Goal: Contribute content: Contribute content

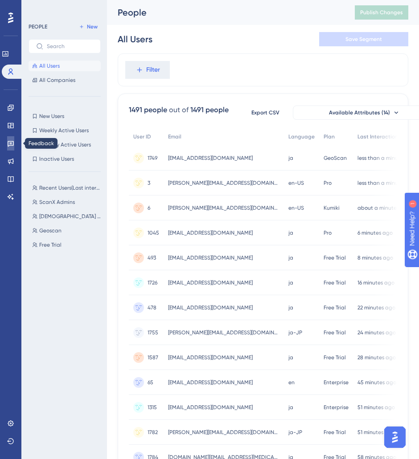
click at [10, 145] on icon at bounding box center [11, 144] width 6 height 6
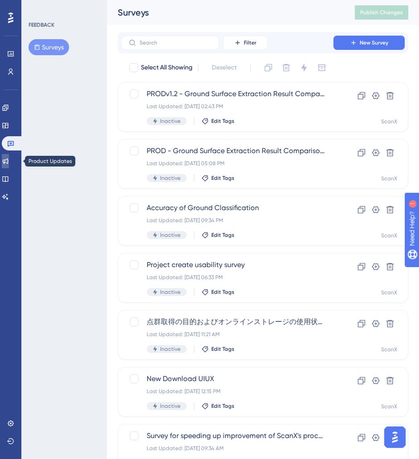
click at [9, 158] on icon at bounding box center [5, 161] width 7 height 7
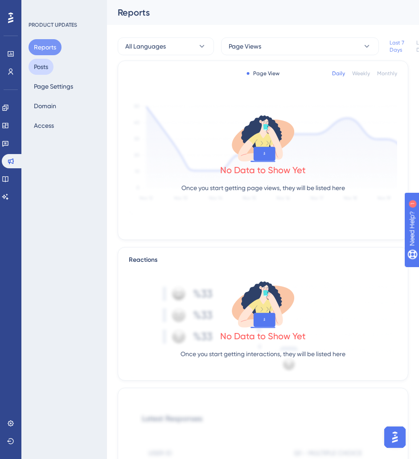
click at [43, 66] on button "Posts" at bounding box center [41, 67] width 25 height 16
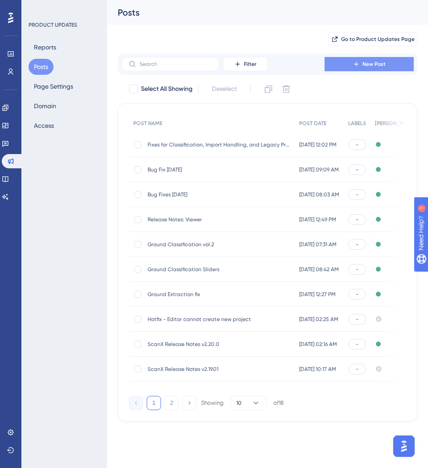
click at [363, 61] on span "New Post" at bounding box center [373, 64] width 23 height 7
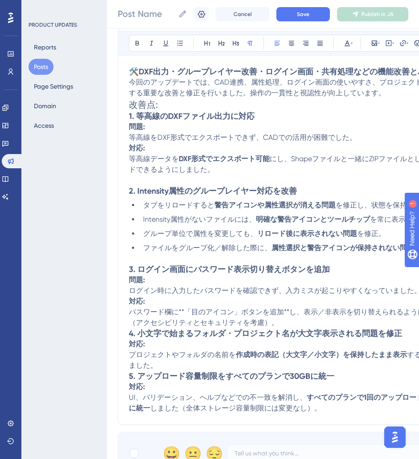
scroll to position [154, 0]
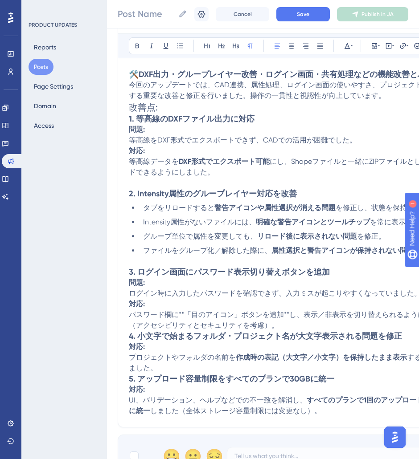
click at [332, 367] on p "プロジェクトやフォルダの名前を 作成時の表記（大文字／小文字）を保持したまま表示 するように修正しました。" at bounding box center [298, 362] width 338 height 21
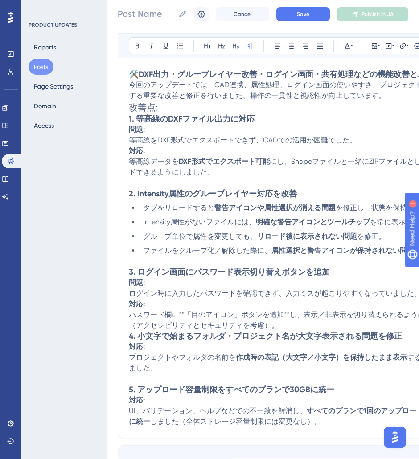
click at [318, 322] on p "パスワード欄に**「目のアイコン」ボタンを追加**し、表示／非表示を切り替えられるようにしました（アクセシビリティとセキュリティを考慮）。" at bounding box center [298, 320] width 338 height 21
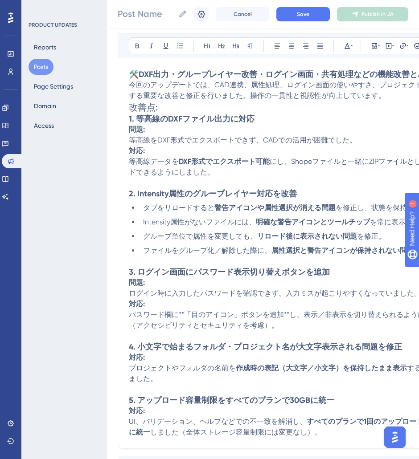
click at [169, 99] on p "今回のアップデートでは、CAD連携、属性処理、ログイン画面の使いやすさ、プロジェクト共有などに関する重要な改善と修正を行いました。操作の一貫性と視認性が向上し…" at bounding box center [298, 90] width 338 height 21
click at [399, 95] on p "今回のアップデートでは、CAD連携、属性処理、ログイン画面の使いやすさ、プロジェクト共有などに関する重要な改善と修正を行いました。操作の一貫性と視認性が向上し…" at bounding box center [298, 90] width 338 height 21
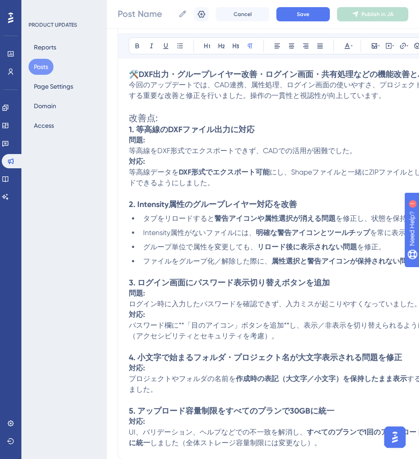
click at [169, 395] on p at bounding box center [298, 400] width 338 height 11
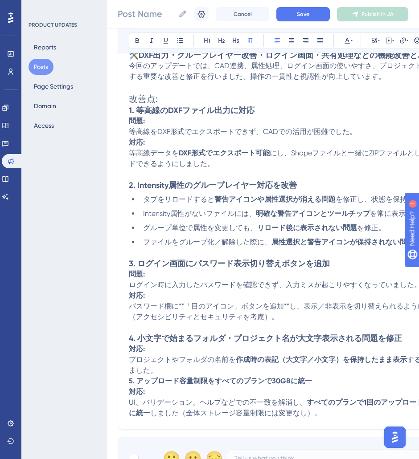
scroll to position [263, 0]
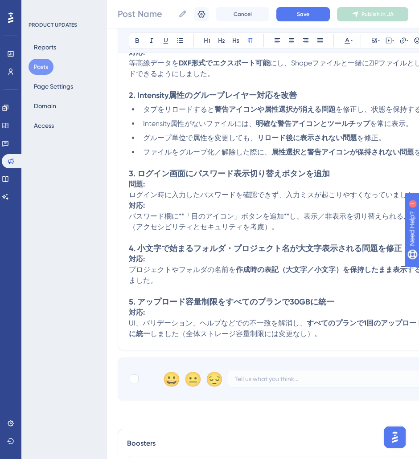
click at [218, 291] on p at bounding box center [298, 291] width 338 height 11
click at [222, 306] on h3 "5. アップロード容量制限をすべてのプランで30GBに統一" at bounding box center [298, 302] width 338 height 11
click at [198, 284] on p "プロジェクトやフォルダの名前を 作成時の表記（大文字／小文字）を保持したまま表示 するように修正しました。" at bounding box center [298, 275] width 338 height 21
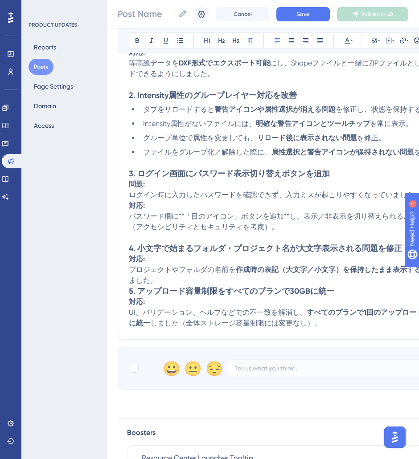
click at [181, 279] on p "プロジェクトやフォルダの名前を 作成時の表記（大文字／小文字）を保持したまま表示 するように修正しました。" at bounding box center [298, 275] width 338 height 21
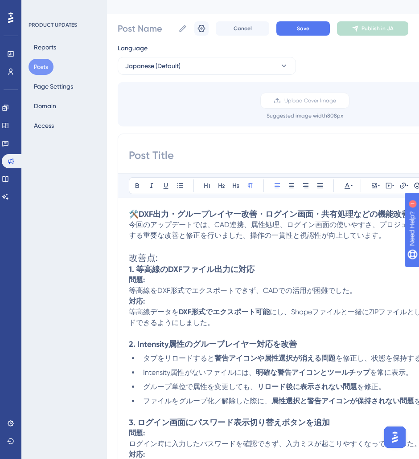
scroll to position [0, 0]
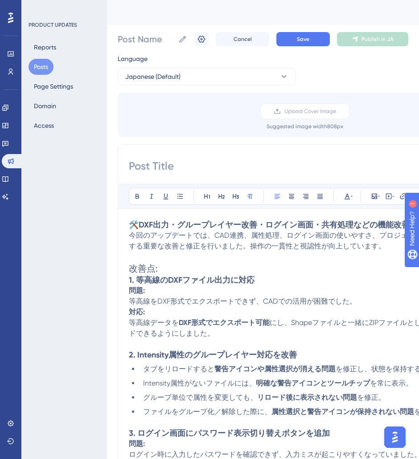
click at [168, 161] on input at bounding box center [298, 166] width 338 height 14
click at [175, 165] on input at bounding box center [298, 166] width 338 height 14
paste input "🛠️ DXF出力・グループレイヤー改善・ログイン画面・共有処理などの機能改善とバグ修正"
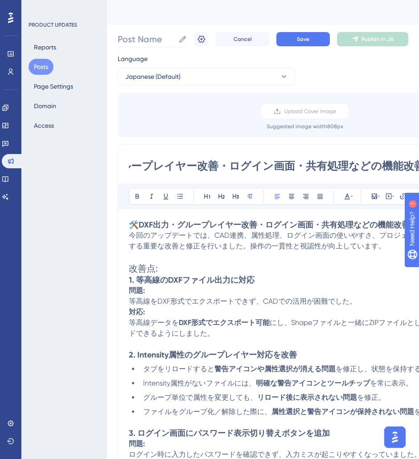
type input "🛠️ DXF出力・グループレイヤー改善・ログイン画面・共有処理などの機能改善とバグ修正"
click at [140, 44] on input "Post Name" at bounding box center [146, 39] width 57 height 12
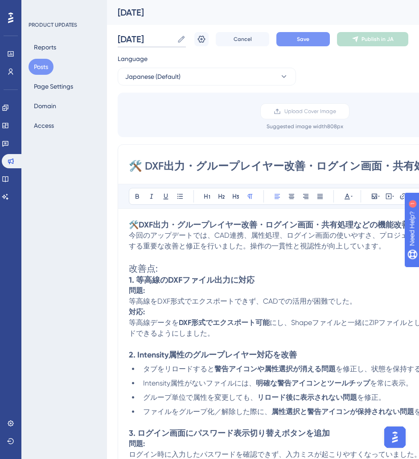
type input "[DATE]"
click at [314, 38] on button "Save" at bounding box center [302, 39] width 53 height 14
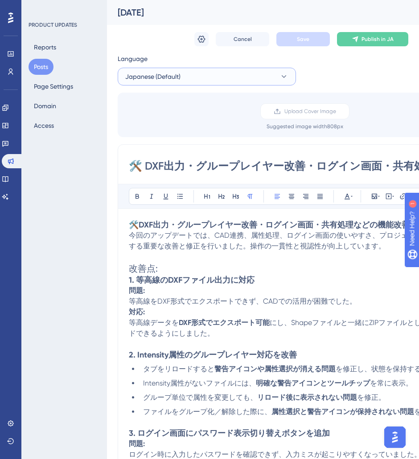
click at [174, 72] on span "Japanese (Default)" at bounding box center [152, 76] width 55 height 11
click at [164, 117] on button "English English No translation" at bounding box center [206, 122] width 167 height 18
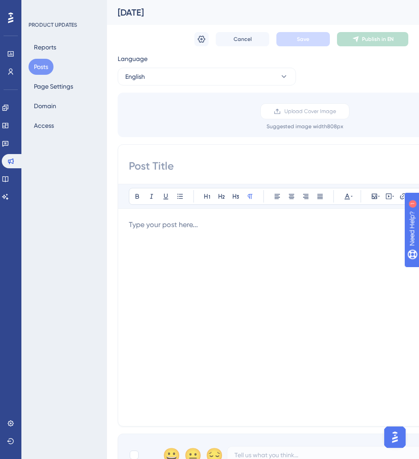
click at [200, 259] on div at bounding box center [298, 318] width 338 height 196
click at [158, 173] on input at bounding box center [298, 166] width 338 height 14
paste input "🛠️ Improvements to DXF Export, Group Layer Handling, Login Screen, and Sharing …"
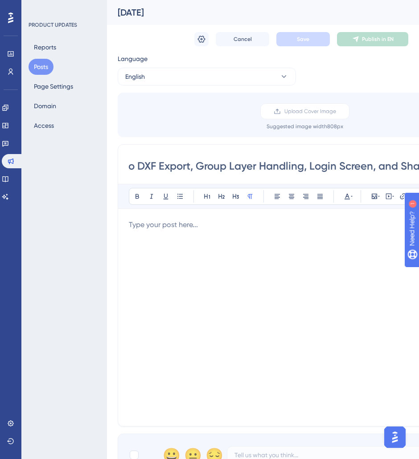
scroll to position [0, 48]
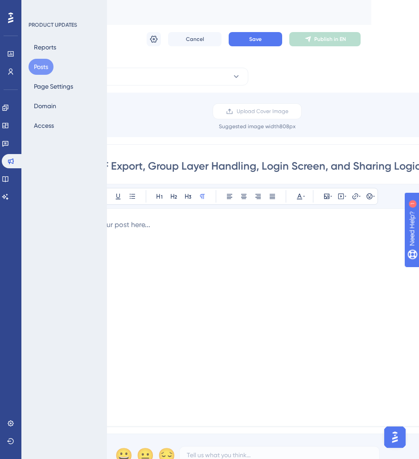
type input "🛠️ Improvements to DXF Export, Group Layer Handling, Login Screen, and Sharing …"
click at [149, 247] on div at bounding box center [250, 318] width 338 height 196
click at [135, 230] on div at bounding box center [250, 318] width 338 height 196
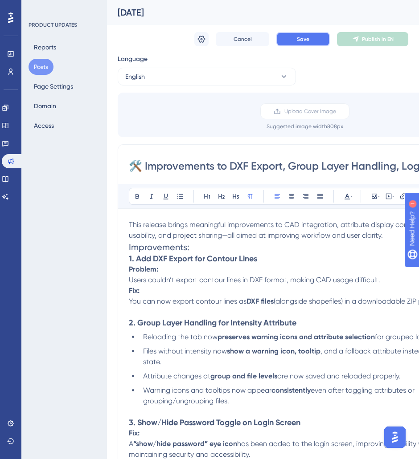
click at [303, 42] on span "Save" at bounding box center [303, 39] width 12 height 7
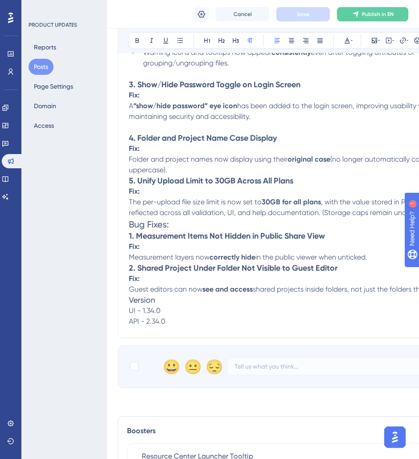
scroll to position [270, 0]
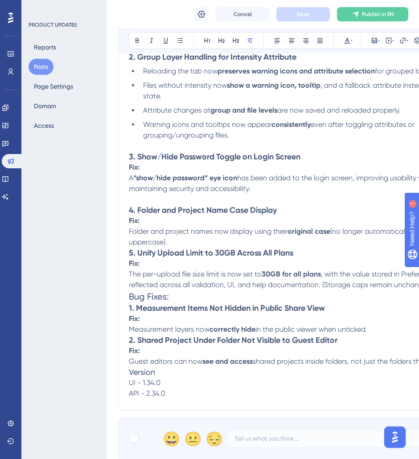
click at [231, 196] on p at bounding box center [298, 199] width 338 height 11
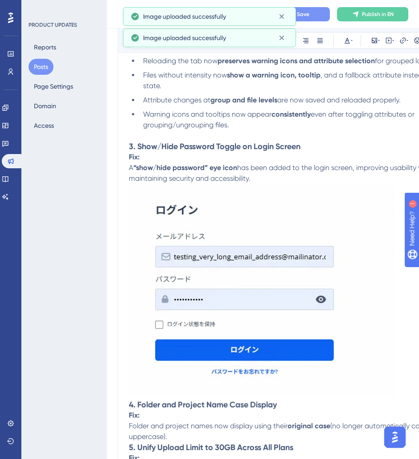
scroll to position [295, 0]
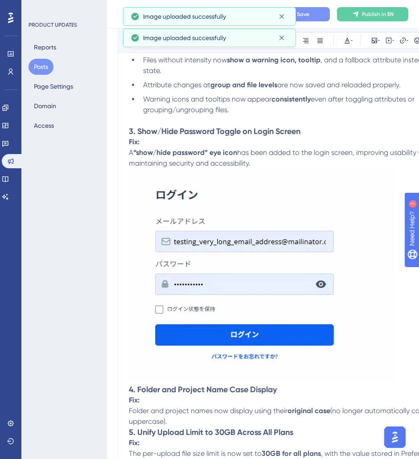
click at [267, 269] on img at bounding box center [261, 275] width 265 height 213
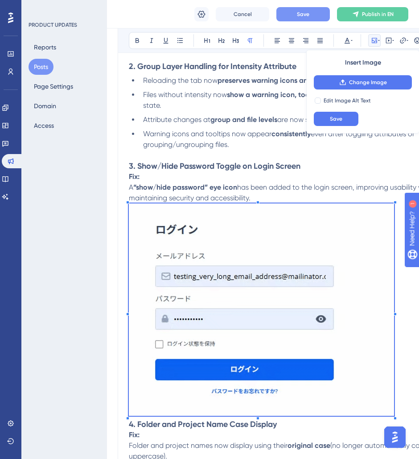
scroll to position [260, 0]
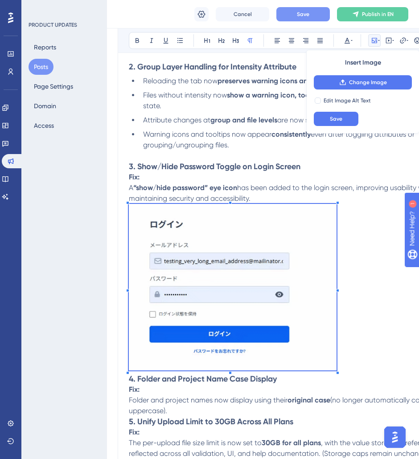
click at [337, 370] on p at bounding box center [298, 289] width 338 height 170
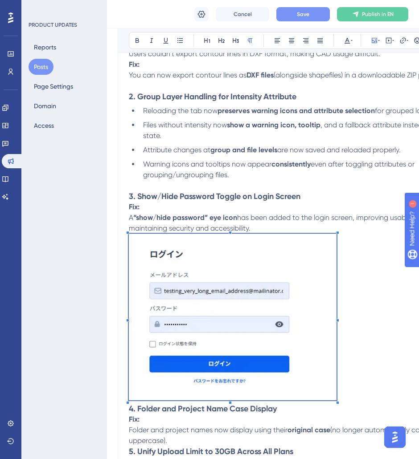
scroll to position [216, 0]
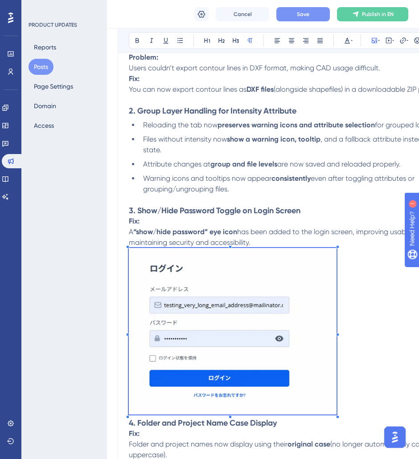
click at [240, 193] on li "Warning icons and tooltips now appear consistently even after toggling attribut…" at bounding box center [302, 183] width 327 height 21
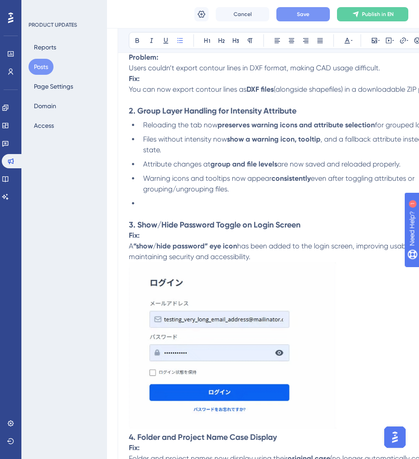
click at [158, 201] on li at bounding box center [302, 203] width 327 height 11
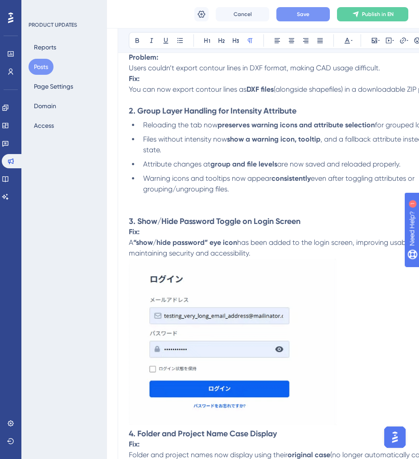
click at [138, 201] on p at bounding box center [298, 200] width 338 height 11
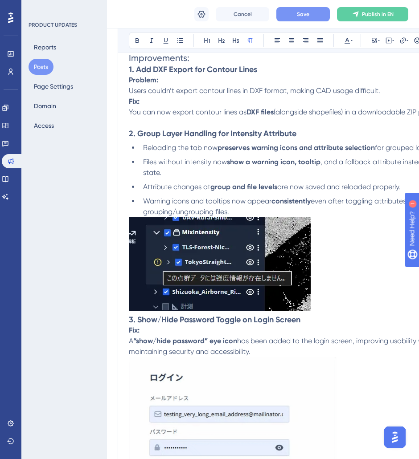
scroll to position [192, 0]
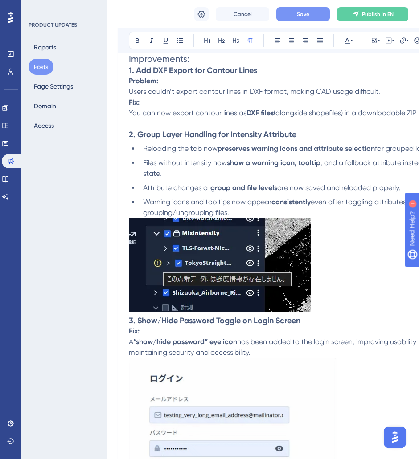
click at [219, 119] on p at bounding box center [298, 124] width 338 height 11
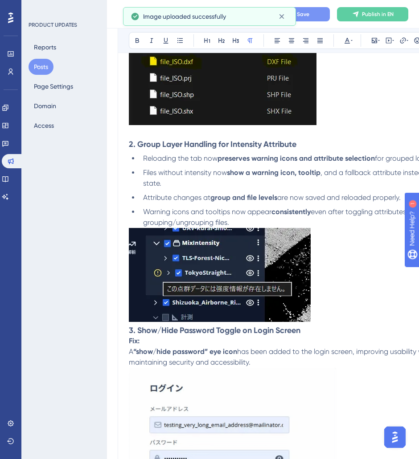
scroll to position [299, 0]
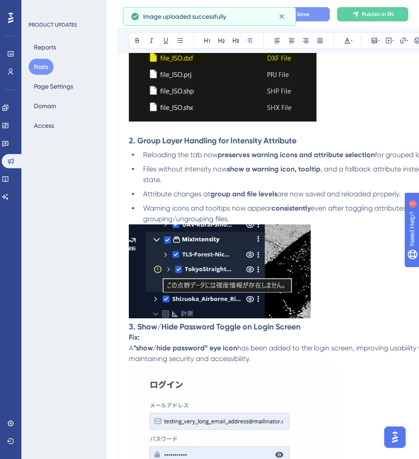
click at [340, 293] on p at bounding box center [298, 273] width 338 height 97
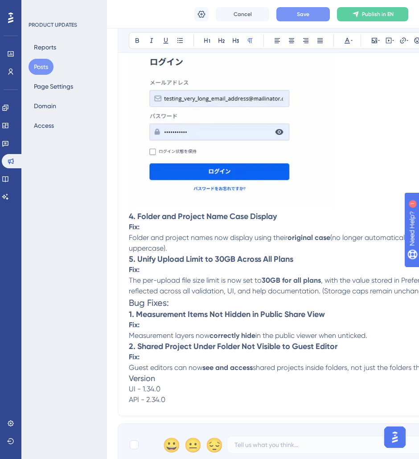
scroll to position [651, 0]
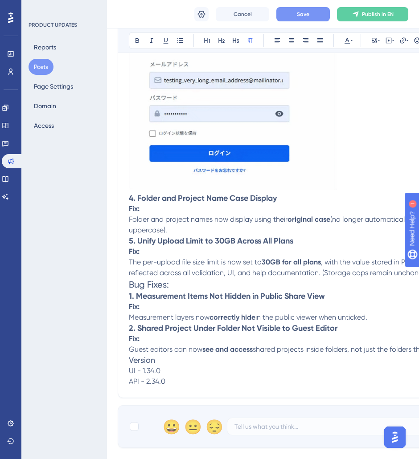
click at [202, 280] on h2 "Bug Fixes:" at bounding box center [298, 285] width 338 height 12
click at [132, 279] on span "Bug Fixes:" at bounding box center [149, 284] width 40 height 11
click at [129, 281] on span "Bug Fixes:" at bounding box center [149, 284] width 40 height 11
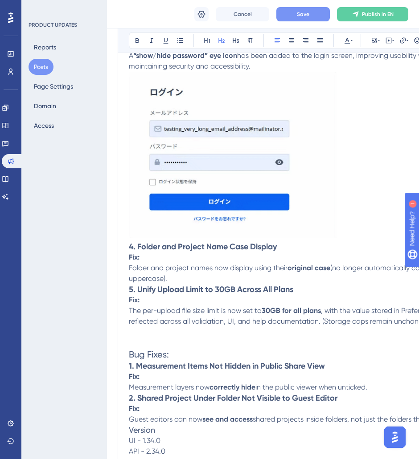
scroll to position [601, 0]
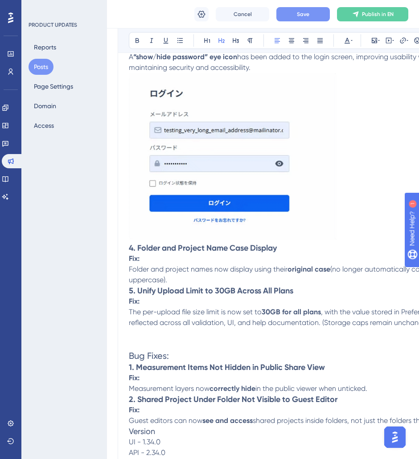
click at [198, 281] on p "Folder and project names now display using their original case (no longer autom…" at bounding box center [298, 274] width 338 height 21
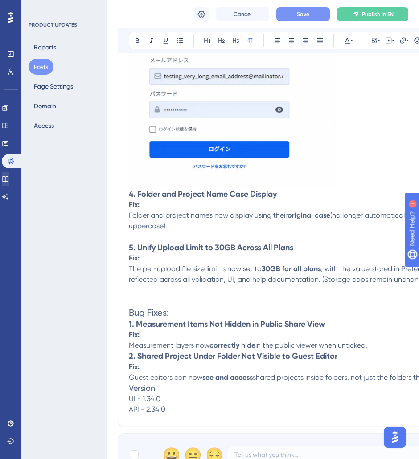
scroll to position [648, 0]
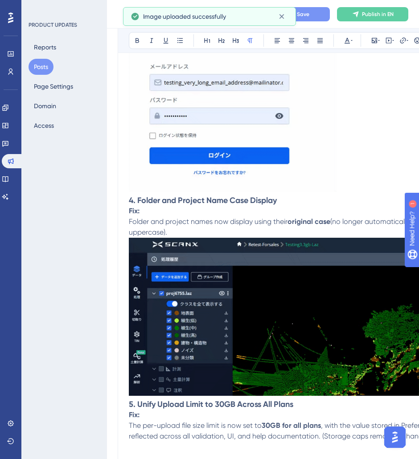
click at [130, 396] on div at bounding box center [298, 319] width 338 height 162
click at [130, 402] on strong "5. Unify Upload Limit to 30GB Across All Plans" at bounding box center [211, 405] width 164 height 10
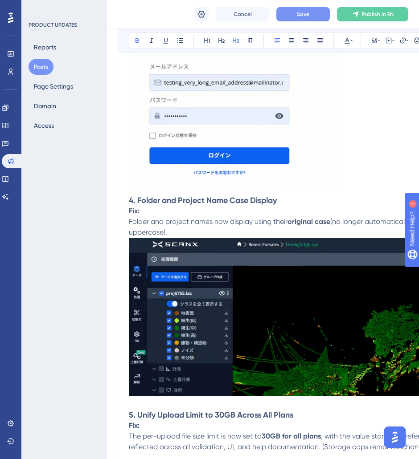
click at [260, 310] on img at bounding box center [298, 317] width 338 height 159
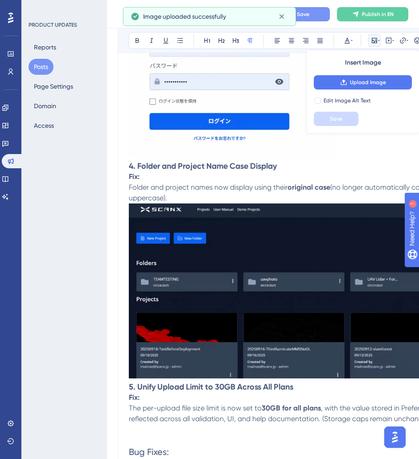
scroll to position [683, 0]
click at [248, 275] on img at bounding box center [298, 292] width 338 height 176
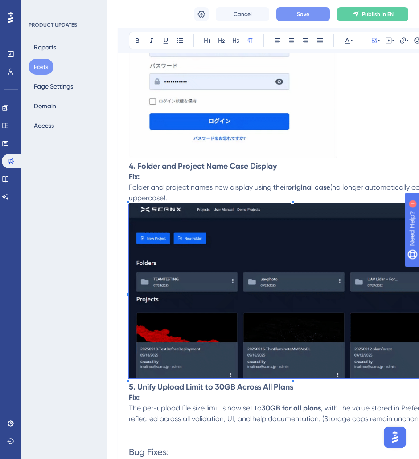
click at [136, 213] on img at bounding box center [298, 292] width 338 height 176
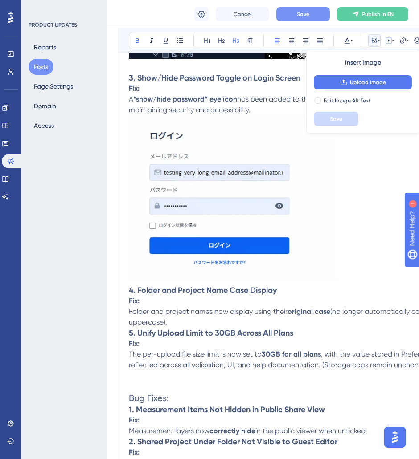
scroll to position [557, 0]
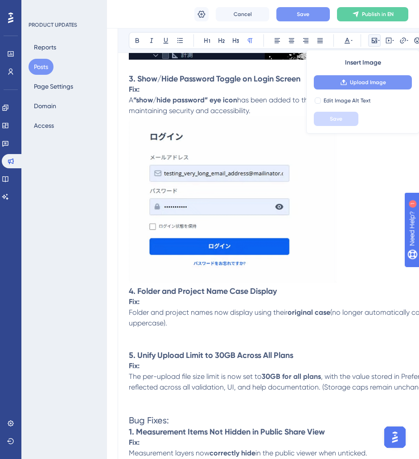
click at [353, 82] on span "Upload Image" at bounding box center [368, 82] width 36 height 7
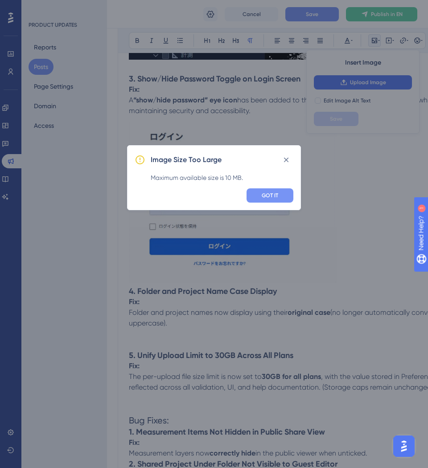
click at [267, 193] on span "GOT IT" at bounding box center [270, 195] width 16 height 7
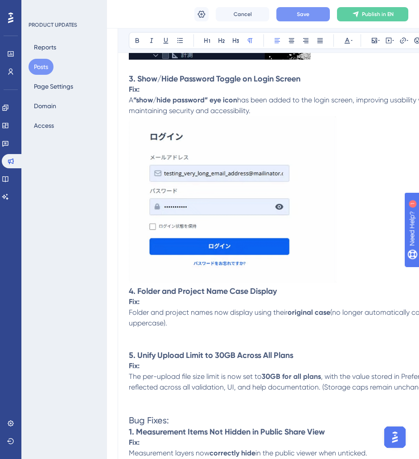
click at [147, 317] on p "Folder and project names now display using their original case (no longer autom…" at bounding box center [298, 317] width 338 height 21
click at [146, 333] on p at bounding box center [298, 334] width 338 height 11
click at [144, 335] on p at bounding box center [298, 334] width 338 height 11
click at [375, 45] on button at bounding box center [374, 40] width 12 height 12
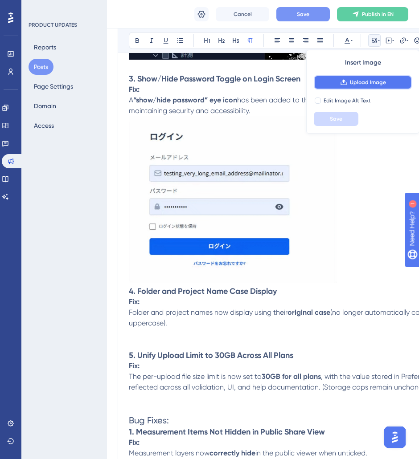
click at [374, 83] on span "Upload Image" at bounding box center [368, 82] width 36 height 7
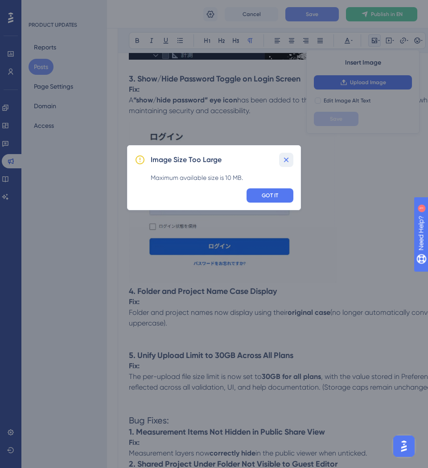
click at [290, 158] on icon at bounding box center [286, 160] width 9 height 9
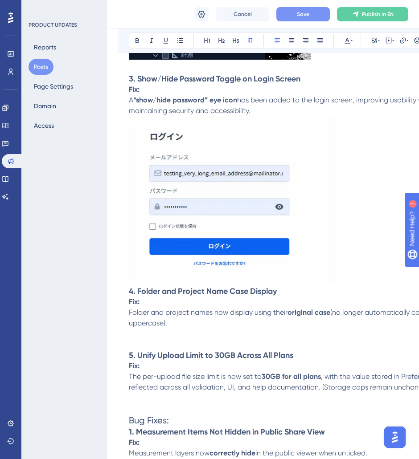
click at [201, 325] on p "Folder and project names now display using their original case (no longer autom…" at bounding box center [298, 317] width 338 height 21
click at [373, 41] on icon at bounding box center [374, 40] width 7 height 7
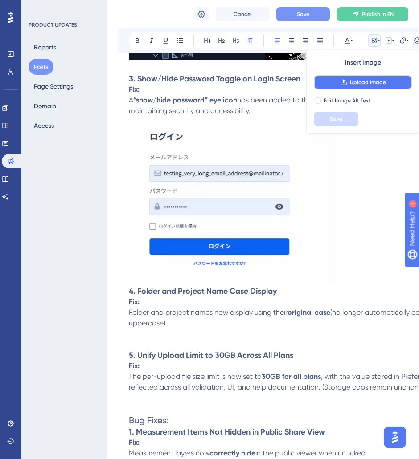
click at [356, 80] on span "Upload Image" at bounding box center [368, 82] width 36 height 7
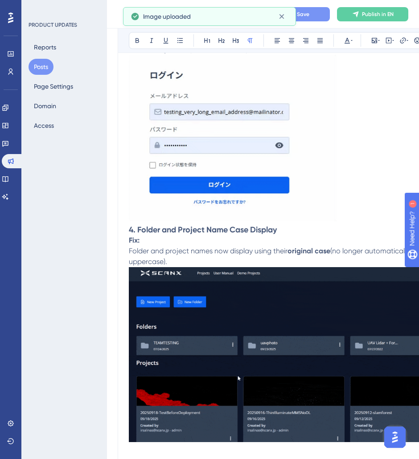
scroll to position [668, 0]
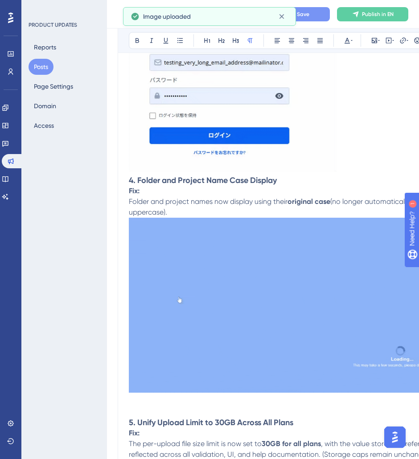
click at [266, 341] on img at bounding box center [298, 306] width 338 height 176
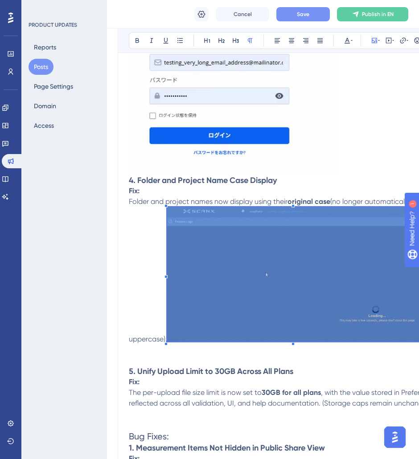
click at [211, 282] on span at bounding box center [296, 276] width 259 height 138
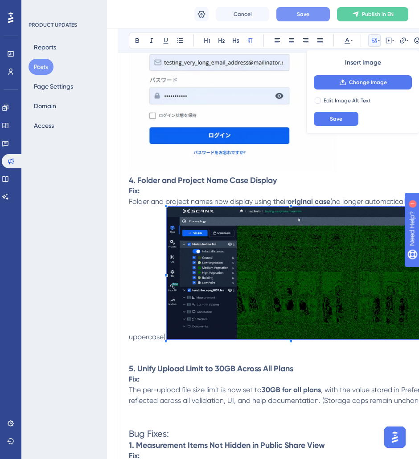
click at [162, 340] on p "Folder and project names now display using their original case (no longer autom…" at bounding box center [298, 270] width 338 height 146
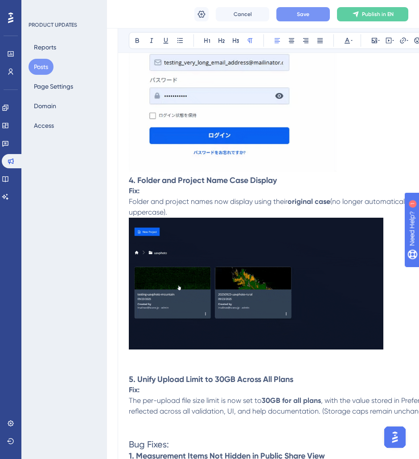
click at [299, 315] on img at bounding box center [256, 284] width 254 height 132
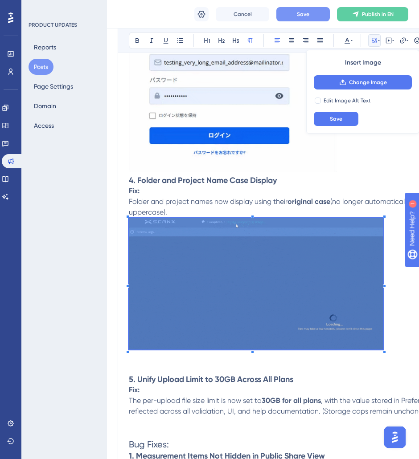
click at [268, 356] on p at bounding box center [298, 358] width 338 height 11
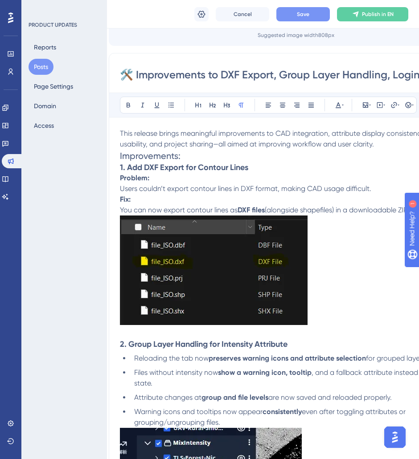
scroll to position [0, 9]
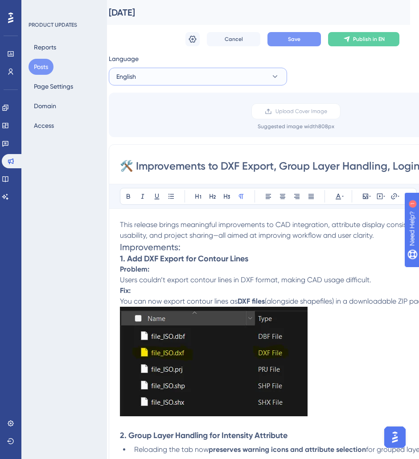
click at [145, 76] on button "English" at bounding box center [198, 77] width 178 height 18
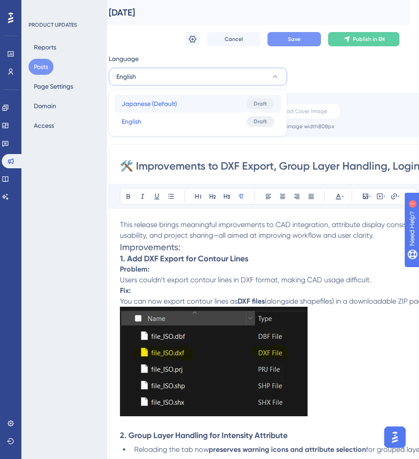
click at [141, 99] on span "Japanese (Default)" at bounding box center [149, 103] width 55 height 11
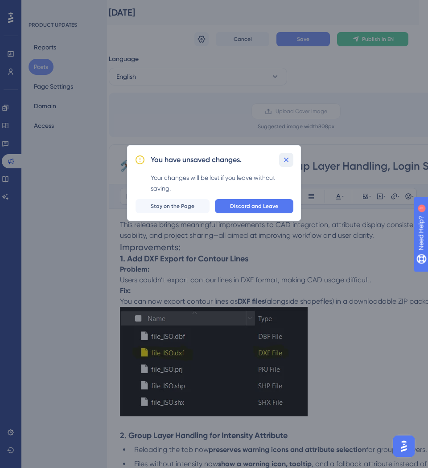
click at [287, 159] on icon at bounding box center [286, 159] width 5 height 5
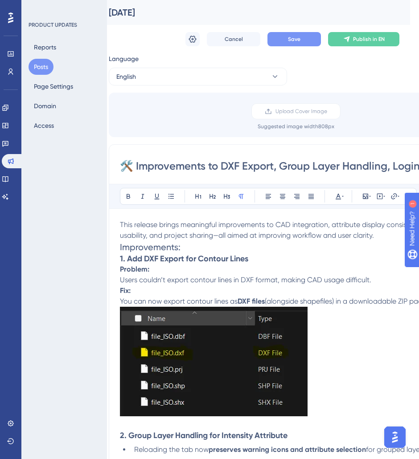
click at [308, 38] on button "Save" at bounding box center [293, 39] width 53 height 14
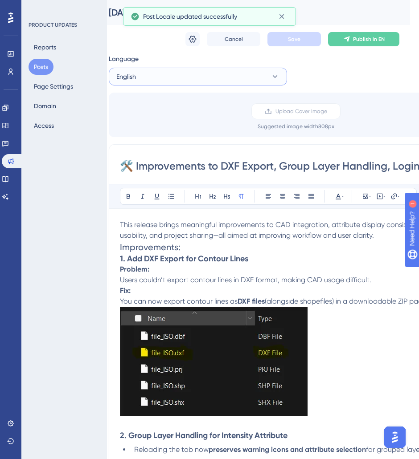
click at [157, 80] on button "English" at bounding box center [198, 77] width 178 height 18
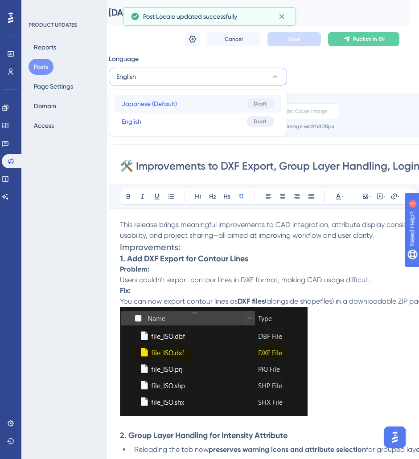
click at [153, 99] on span "Japanese (Default)" at bounding box center [149, 103] width 55 height 11
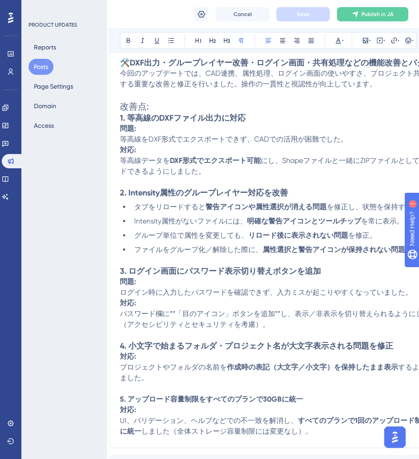
scroll to position [88, 9]
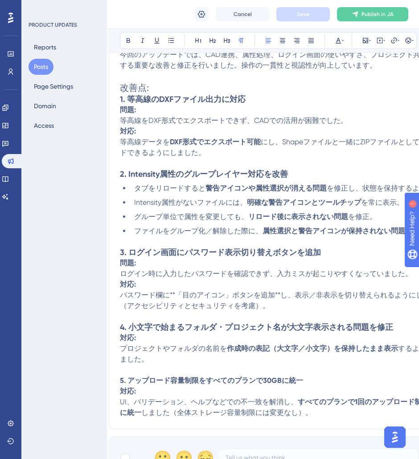
click at [208, 291] on span "パスワード欄に**「目のアイコン」ボタンを追加**し、表示／非表示を切り替えられるようにしました（アクセシビリティとセキュリティを考慮）。" at bounding box center [282, 300] width 324 height 19
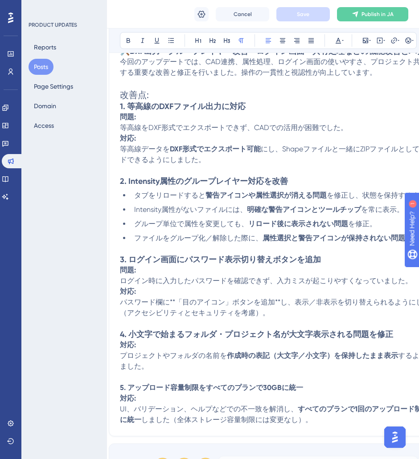
scroll to position [302, 9]
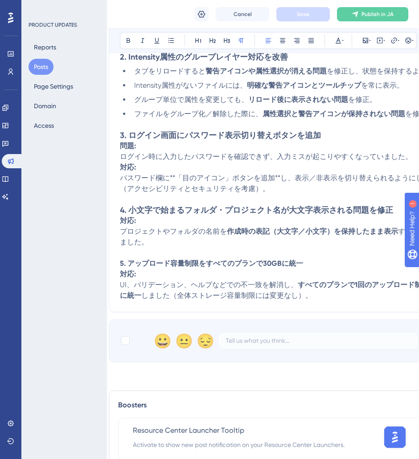
click at [250, 237] on p "プロジェクトやフォルダの名前を 作成時の表記（大文字／小文字）を保持したまま表示 するように修正しました。" at bounding box center [289, 236] width 338 height 21
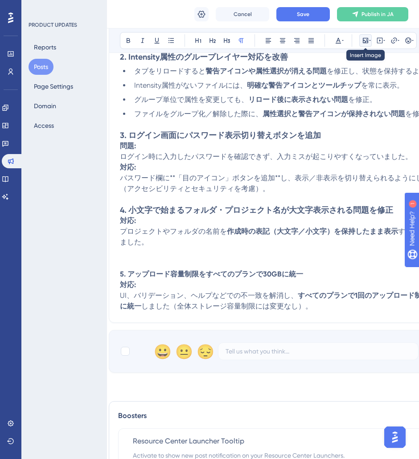
click at [364, 45] on button at bounding box center [365, 40] width 12 height 12
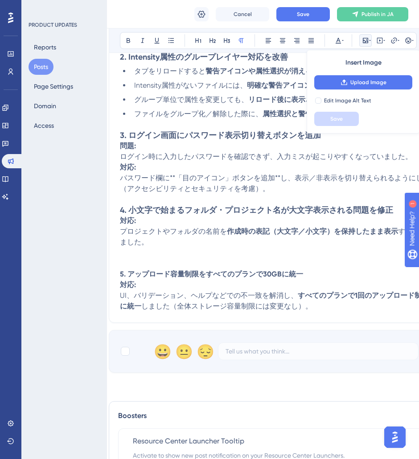
click at [359, 67] on span "Insert Image" at bounding box center [363, 62] width 36 height 11
click at [357, 77] on button "Upload Image" at bounding box center [363, 82] width 98 height 14
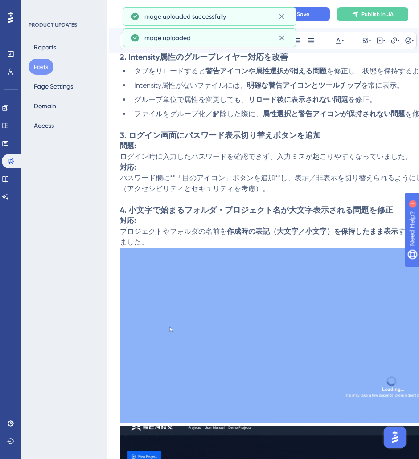
click at [252, 283] on img at bounding box center [289, 336] width 338 height 176
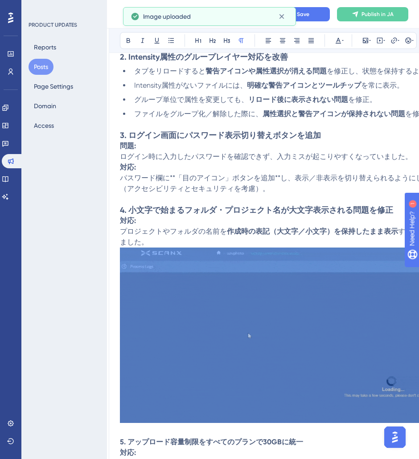
click at [206, 309] on img at bounding box center [289, 336] width 338 height 176
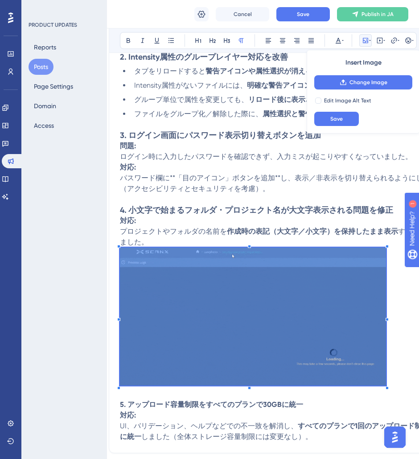
click at [190, 331] on span at bounding box center [253, 318] width 266 height 141
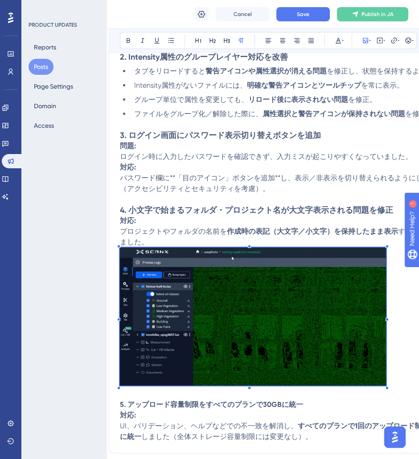
scroll to position [29, 9]
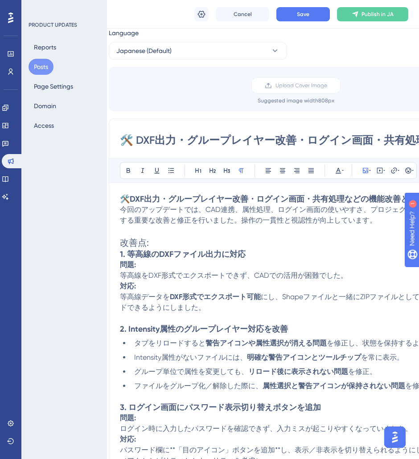
click at [231, 309] on p "等高線データを DXF形式でエクスポート可能 にし、Shapeファイルと一緒にZIPファイルとしてダウンロードできるようにしました。" at bounding box center [289, 302] width 338 height 21
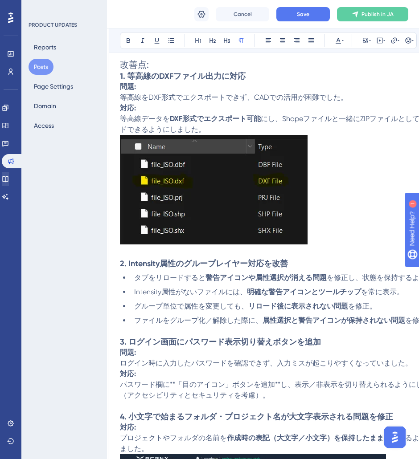
scroll to position [311, 9]
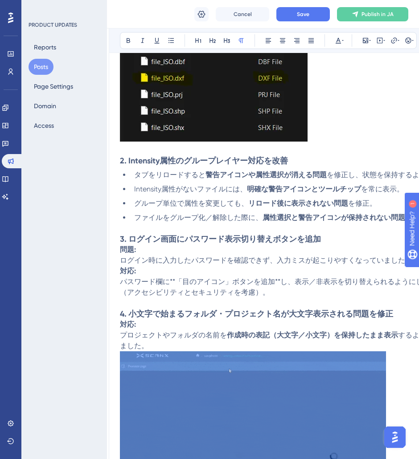
click at [302, 227] on p at bounding box center [289, 228] width 338 height 11
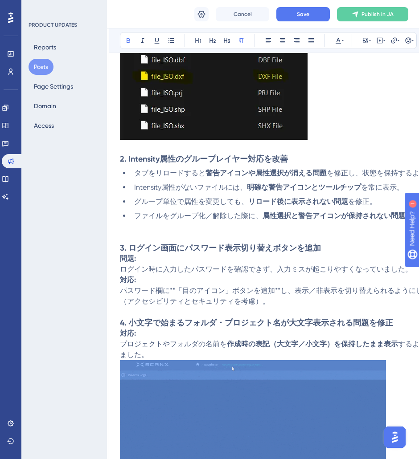
scroll to position [313, 9]
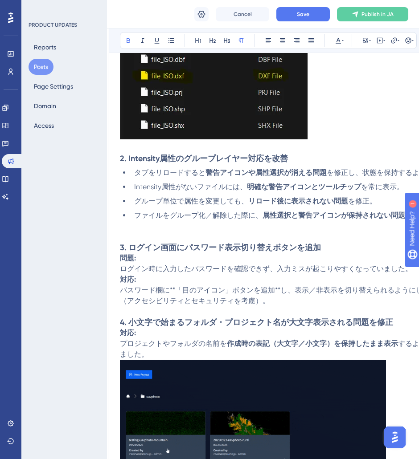
click at [143, 227] on p at bounding box center [289, 226] width 338 height 11
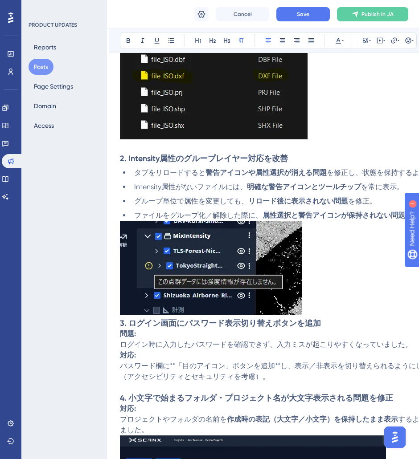
click at [287, 379] on p "パスワード欄に**「目のアイコン」ボタンを追加**し、表示／非表示を切り替えられるようにしました（アクセシビリティとセキュリティを考慮）。" at bounding box center [289, 371] width 338 height 21
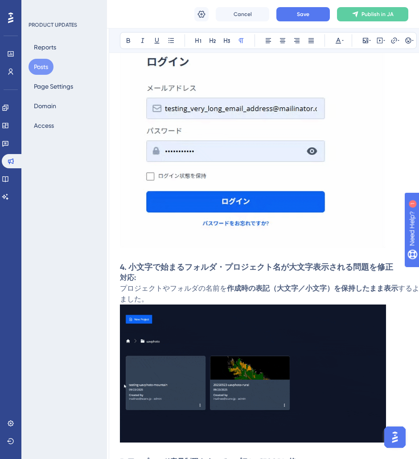
scroll to position [118, 9]
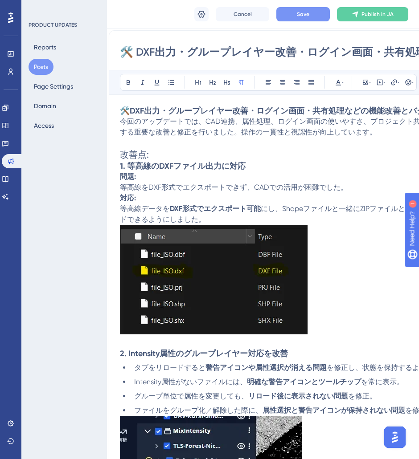
click at [296, 16] on button "Save" at bounding box center [302, 14] width 53 height 14
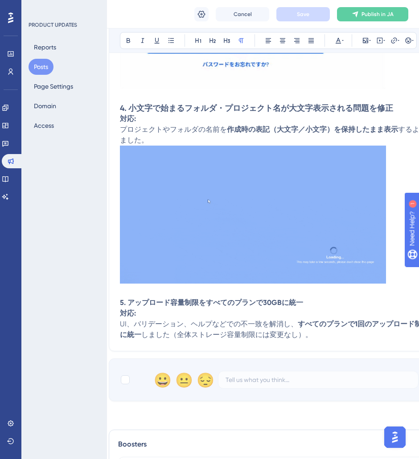
scroll to position [819, 9]
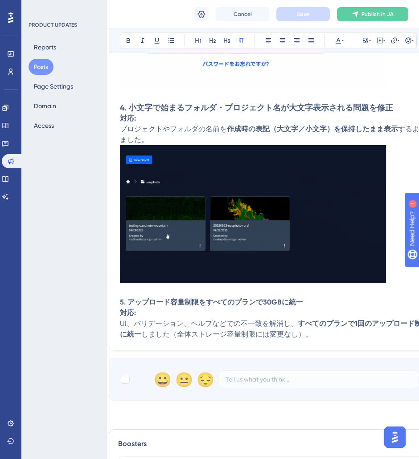
click at [318, 336] on p "UI、バリデーション、ヘルプなどでの不一致を解消し、 すべてのプランで1回のアップロード制限を30GBに統一 しました（全体ストレージ容量制限には変更なし）。" at bounding box center [289, 329] width 338 height 21
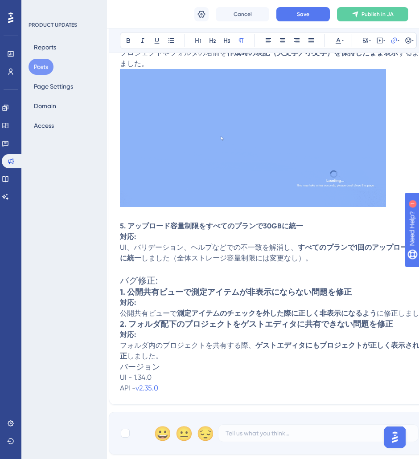
scroll to position [899, 9]
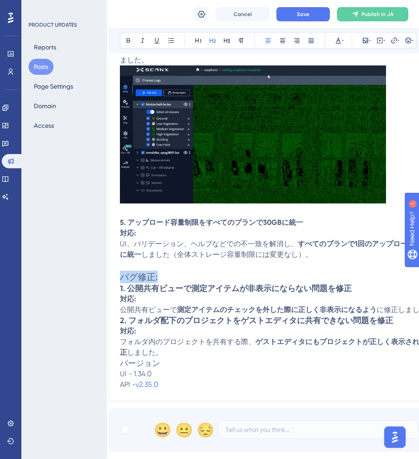
drag, startPoint x: 123, startPoint y: 274, endPoint x: 160, endPoint y: 274, distance: 37.4
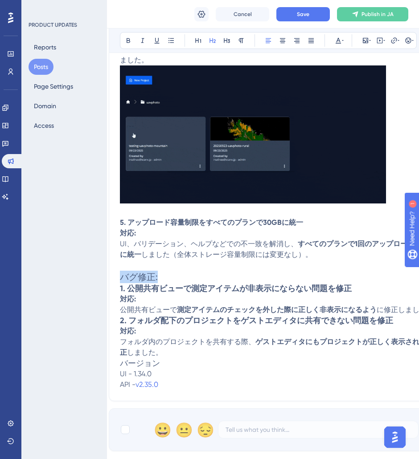
click at [160, 274] on h2 "バグ修正:" at bounding box center [289, 277] width 338 height 12
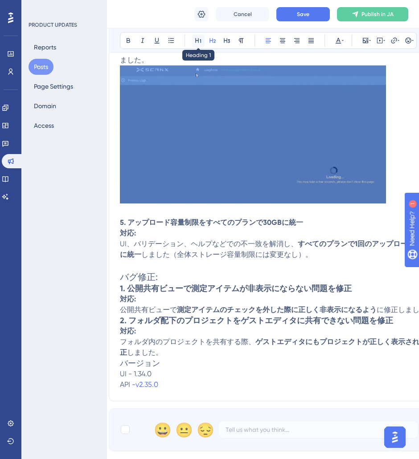
click at [199, 42] on icon at bounding box center [198, 40] width 7 height 7
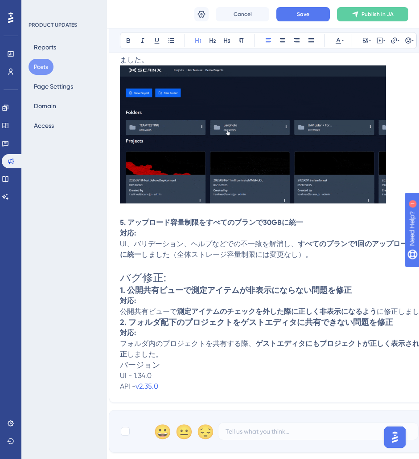
click at [162, 372] on p "UI - 1.34.0" at bounding box center [289, 376] width 338 height 11
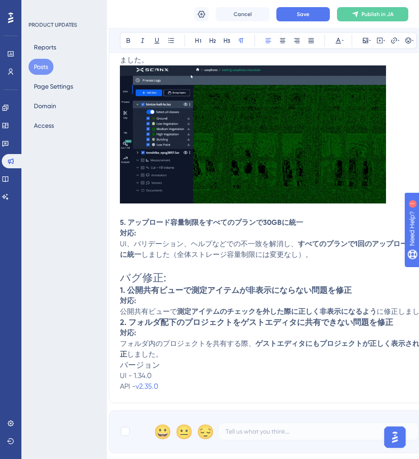
click at [171, 363] on h3 "バージョン" at bounding box center [289, 365] width 338 height 11
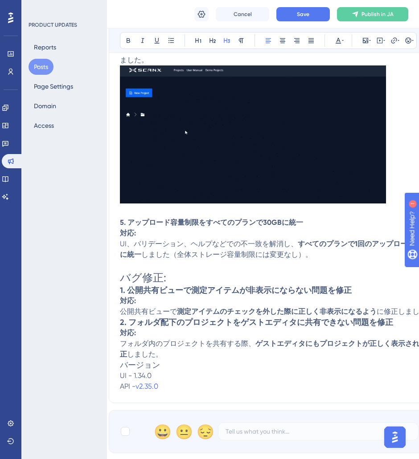
click at [171, 355] on p "フォルダ内のプロジェクトを共有する際、 ゲストエディタにもプロジェクトが正しく表示されるように修正 しました。" at bounding box center [289, 349] width 338 height 21
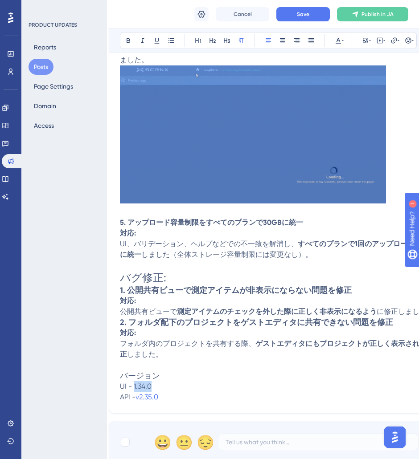
drag, startPoint x: 159, startPoint y: 386, endPoint x: 132, endPoint y: 389, distance: 26.8
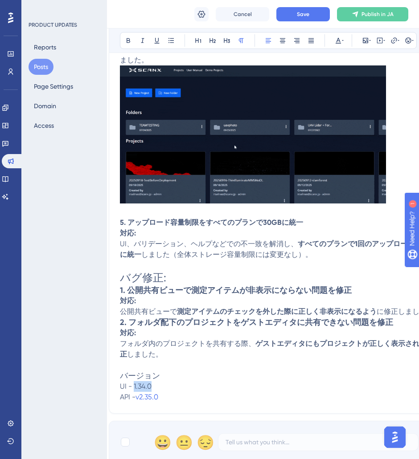
click at [132, 389] on p "UI - 1.34.0" at bounding box center [289, 386] width 338 height 11
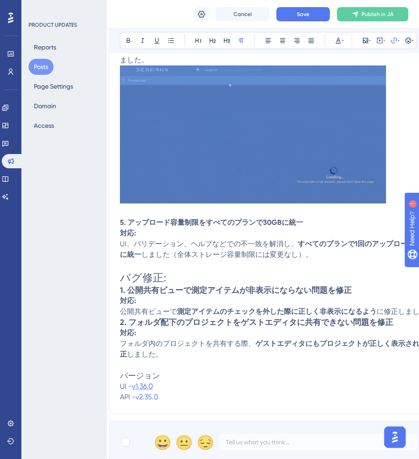
click at [145, 385] on span "v1.36.0" at bounding box center [142, 386] width 21 height 8
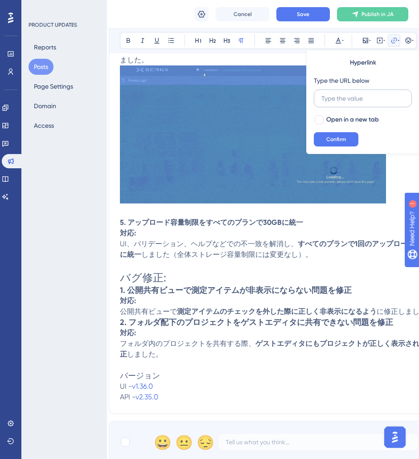
scroll to position [0, 0]
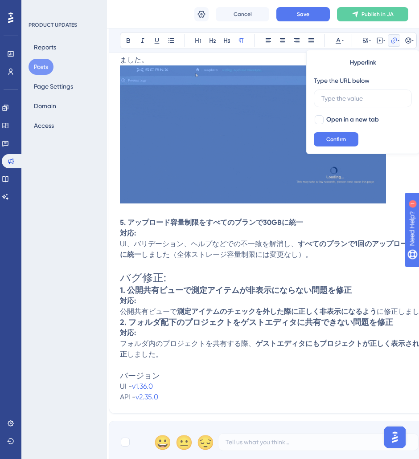
click at [196, 386] on p "UI - v1.36.0" at bounding box center [289, 386] width 338 height 11
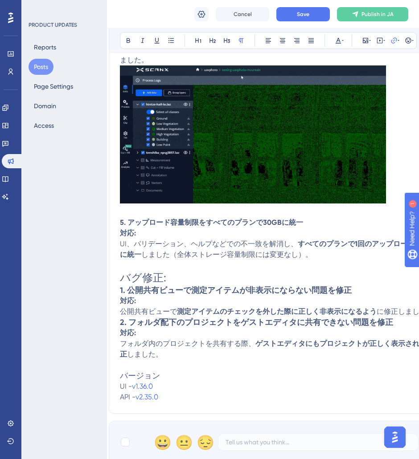
click at [171, 395] on p "API - v2.35.0" at bounding box center [289, 397] width 338 height 11
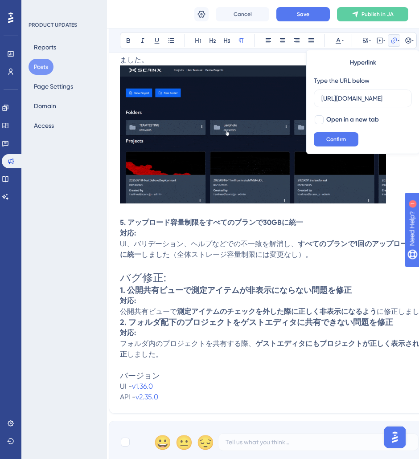
scroll to position [0, 103]
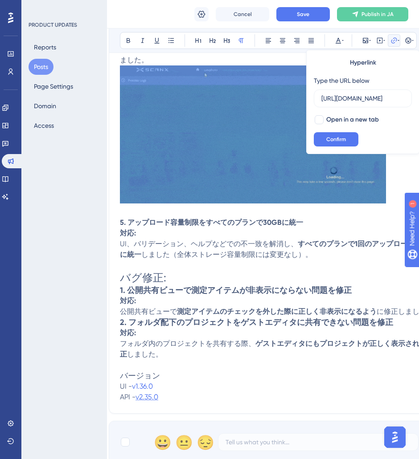
click at [152, 397] on span "v2.35.0" at bounding box center [146, 397] width 23 height 8
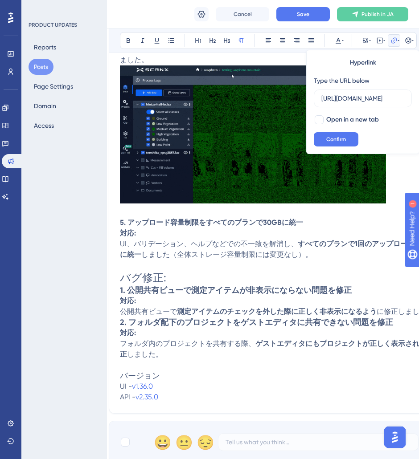
scroll to position [0, 0]
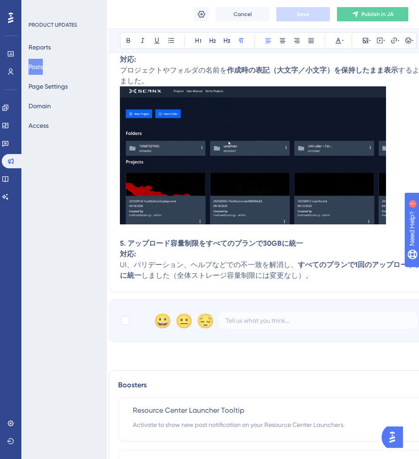
scroll to position [880, 9]
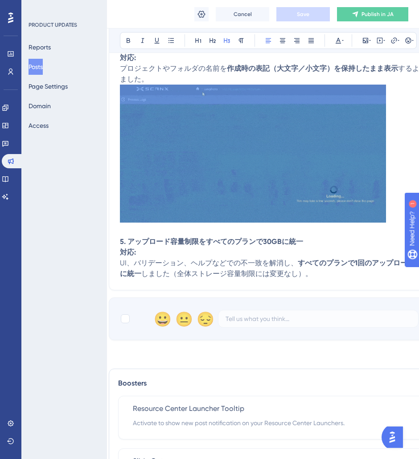
click at [312, 276] on p "UI、バリデーション、ヘルプなどでの不一致を解消し、 すべてのプランで1回のアップロード制限を30GBに統一 しました（全体ストレージ容量制限には変更なし）。" at bounding box center [289, 268] width 338 height 21
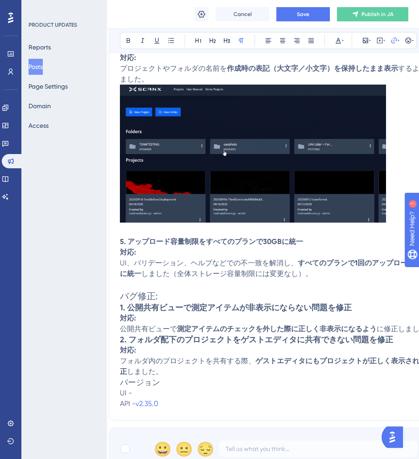
click at [142, 395] on p "UI -" at bounding box center [289, 393] width 338 height 11
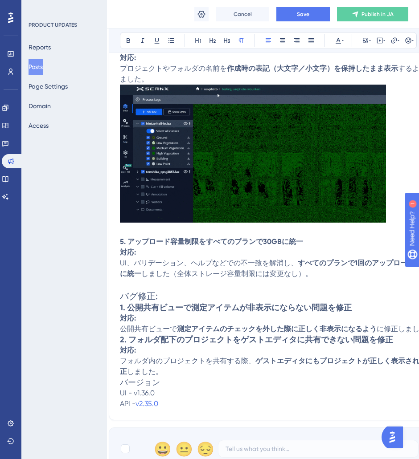
click at [164, 404] on p "UI - v1.36.0 API - v2.35.0" at bounding box center [289, 398] width 338 height 21
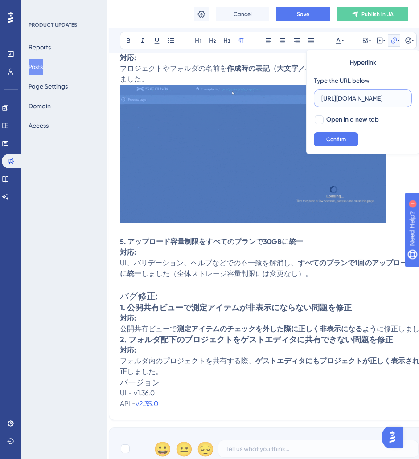
click at [389, 96] on input "https://github.com/skaenx/lb-scanx-api/tree/refs/tags/v2.35.0" at bounding box center [362, 99] width 83 height 10
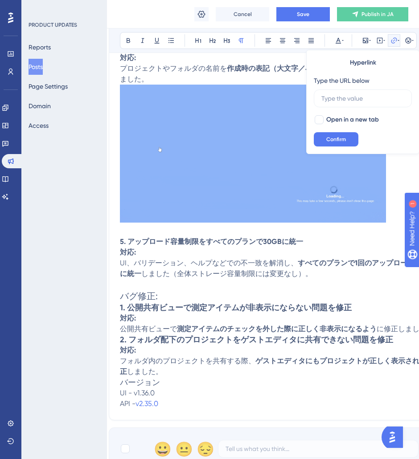
click at [275, 344] on h3 "2. フォルダ配下のプロジェクトをゲストエディタに共有できない問題を修正" at bounding box center [289, 340] width 338 height 11
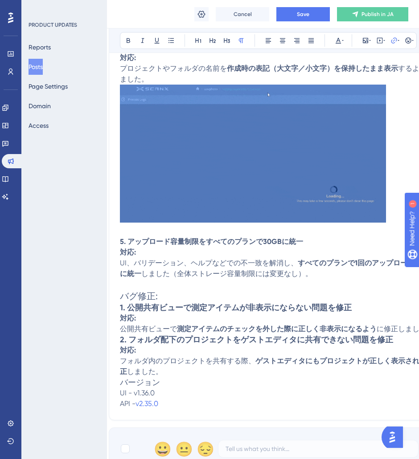
click at [176, 399] on p "UI - v1.36.0 API - v2.35.0" at bounding box center [289, 398] width 338 height 21
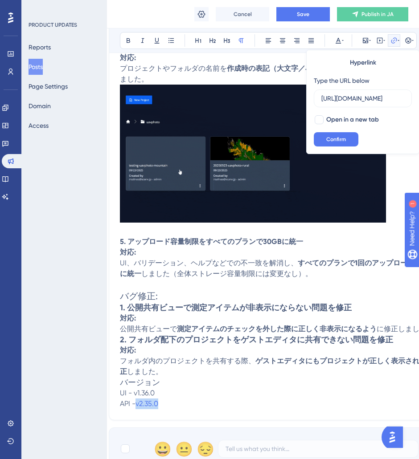
drag, startPoint x: 170, startPoint y: 401, endPoint x: 136, endPoint y: 404, distance: 33.9
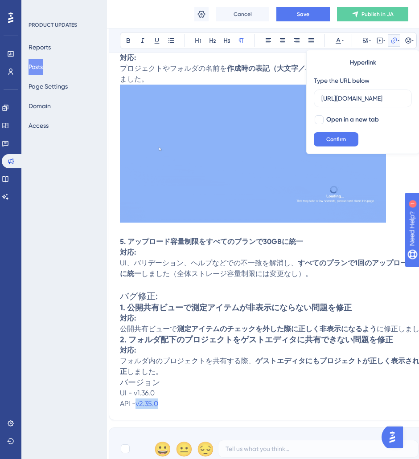
click at [136, 404] on p "UI - v1.36.0 API - v2.35.0" at bounding box center [289, 398] width 338 height 21
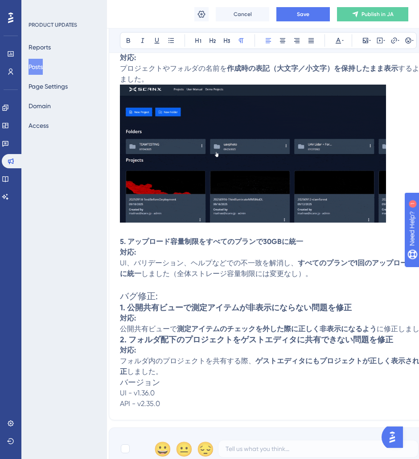
click at [186, 377] on h3 "バージョン" at bounding box center [289, 382] width 338 height 11
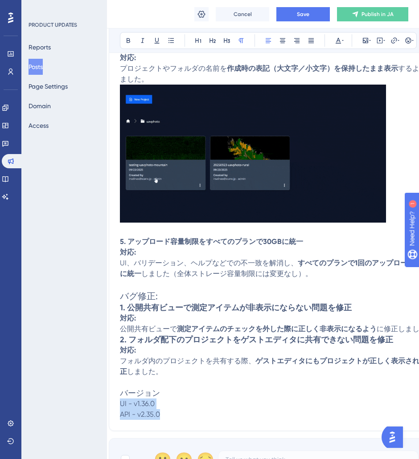
drag, startPoint x: 168, startPoint y: 414, endPoint x: 121, endPoint y: 402, distance: 48.4
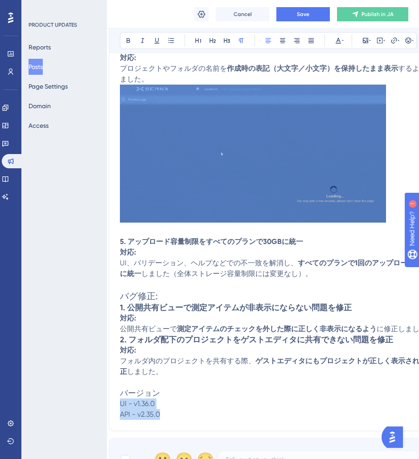
click at [121, 402] on p "UI - v1.36.0 API - v2.35.0" at bounding box center [289, 409] width 338 height 21
copy p "UI - v1.36.0 API - v2.35.0"
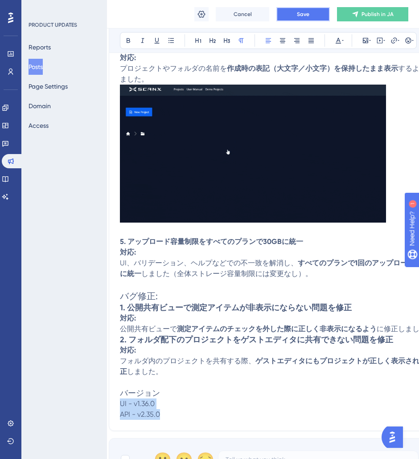
click at [304, 8] on button "Save" at bounding box center [302, 14] width 53 height 14
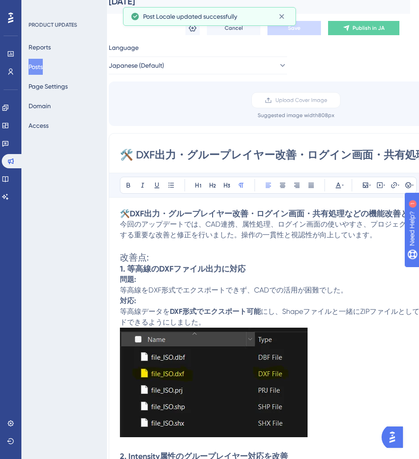
scroll to position [0, 9]
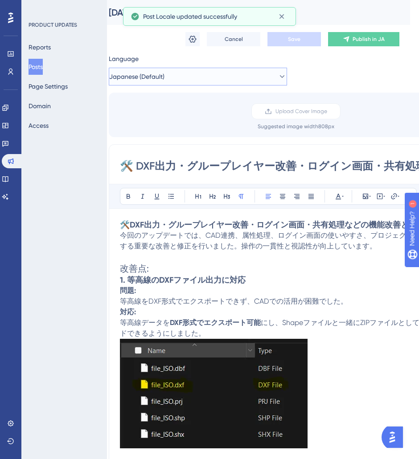
click at [184, 78] on button "Japanese (Default)" at bounding box center [198, 77] width 178 height 18
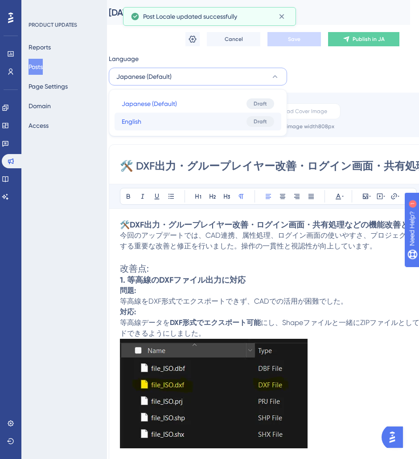
click at [160, 119] on button "English English Draft" at bounding box center [198, 122] width 167 height 18
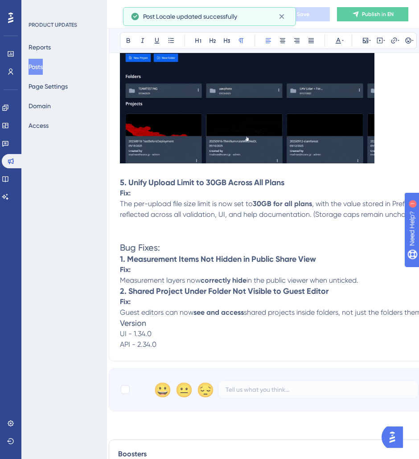
scroll to position [1001, 9]
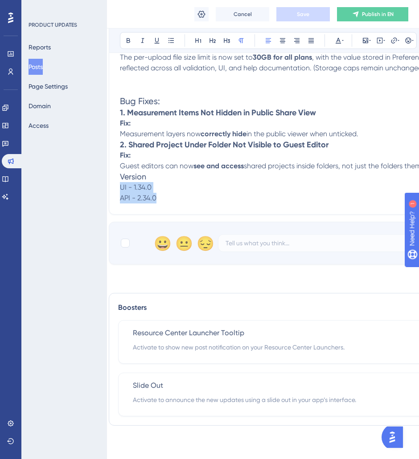
drag, startPoint x: 180, startPoint y: 201, endPoint x: 115, endPoint y: 188, distance: 66.4
click at [164, 176] on h3 "Version" at bounding box center [289, 177] width 338 height 11
click at [120, 176] on span "Version" at bounding box center [133, 176] width 26 height 9
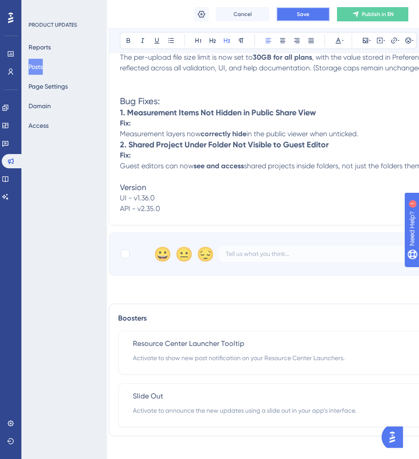
click at [296, 13] on button "Save" at bounding box center [302, 14] width 53 height 14
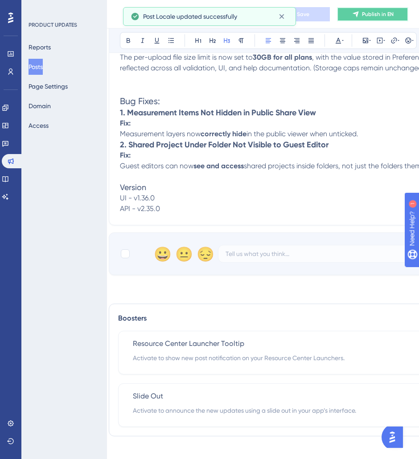
click at [350, 15] on button "Publish in EN" at bounding box center [372, 14] width 71 height 14
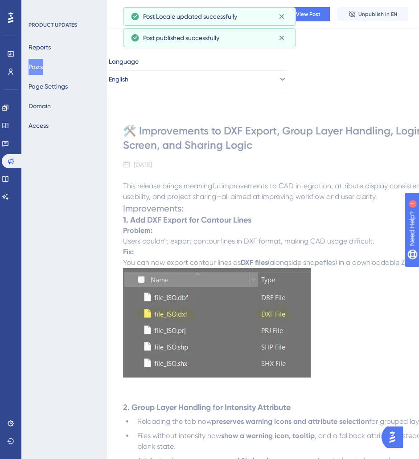
scroll to position [0, 9]
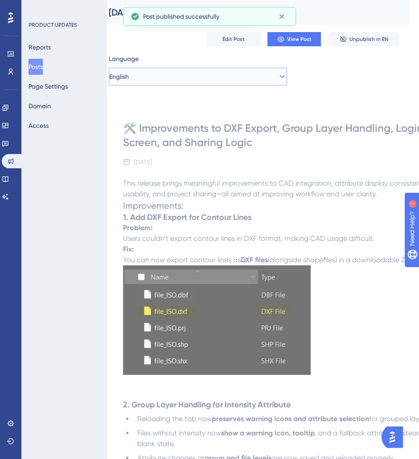
click at [265, 82] on button "English" at bounding box center [198, 77] width 178 height 18
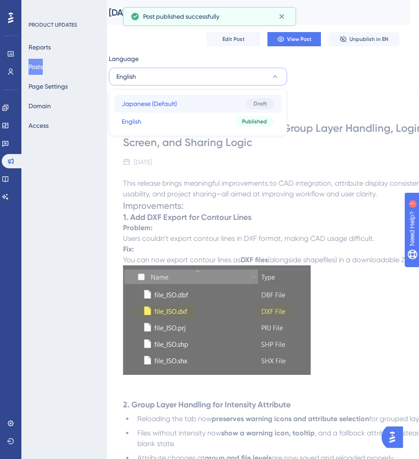
click at [185, 104] on button "Japanese (Default) Japanese (Default) Draft" at bounding box center [198, 104] width 167 height 18
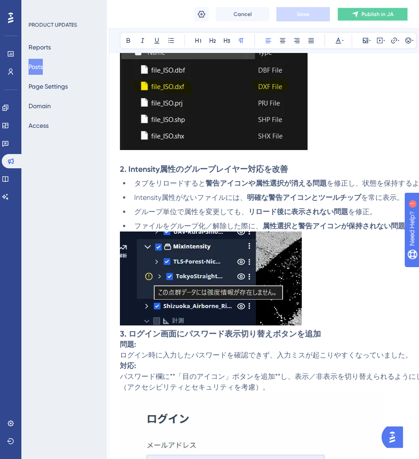
click at [390, 13] on span "Publish in JA" at bounding box center [377, 14] width 32 height 7
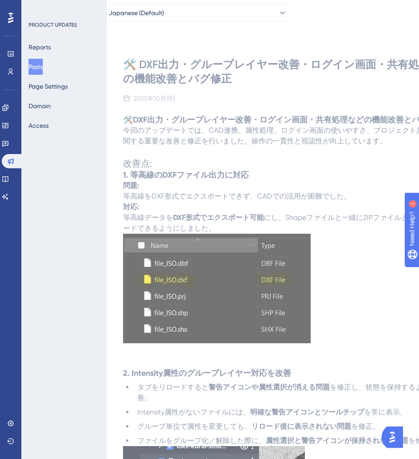
scroll to position [0, 9]
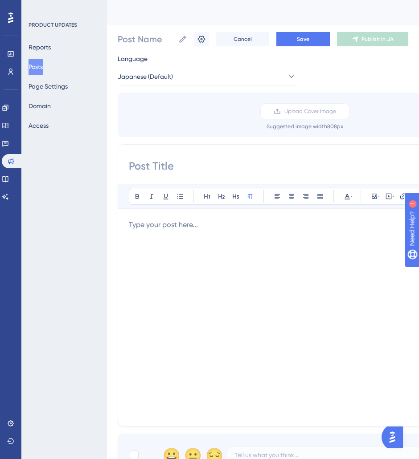
click at [43, 62] on button "Posts" at bounding box center [36, 67] width 14 height 16
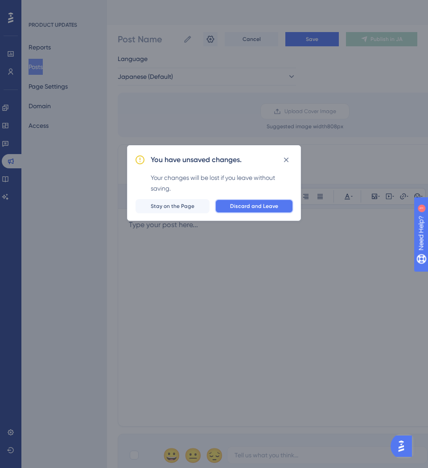
click at [232, 209] on button "Discard and Leave" at bounding box center [254, 206] width 78 height 14
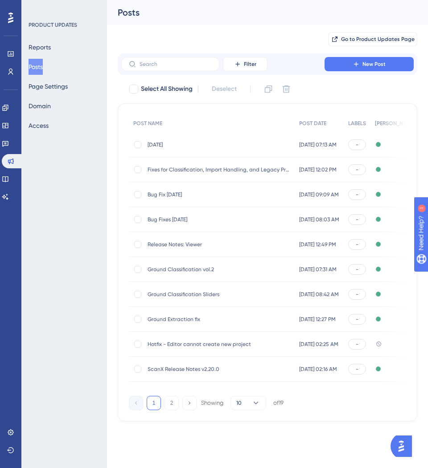
click at [312, 144] on span "Oct 09 2025, 07:13 AM" at bounding box center [317, 144] width 37 height 7
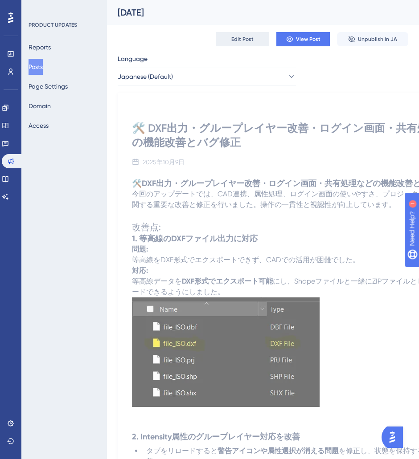
click at [235, 33] on button "Edit Post" at bounding box center [242, 39] width 53 height 14
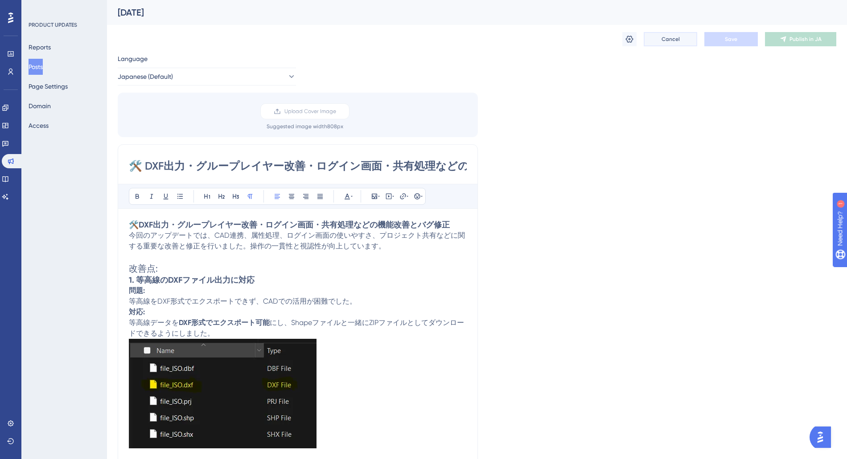
click at [418, 44] on button "Cancel" at bounding box center [669, 39] width 53 height 14
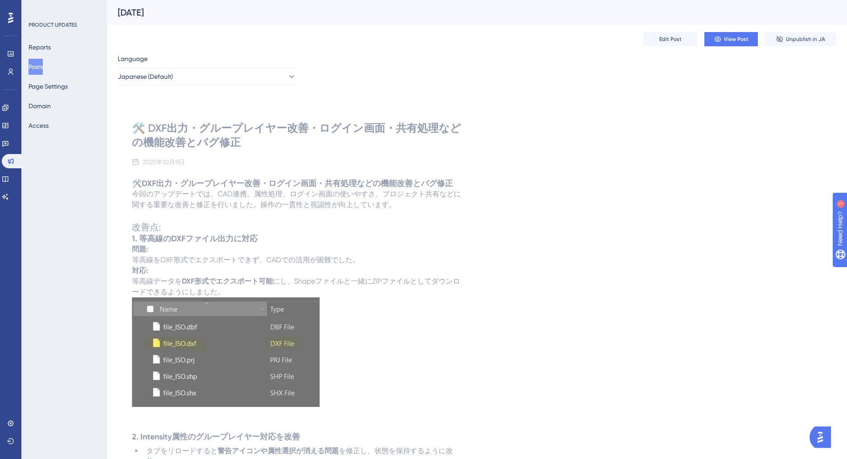
click at [62, 42] on div "Reports Posts Page Settings Domain Access" at bounding box center [65, 86] width 72 height 94
click at [43, 60] on button "Posts" at bounding box center [36, 67] width 14 height 16
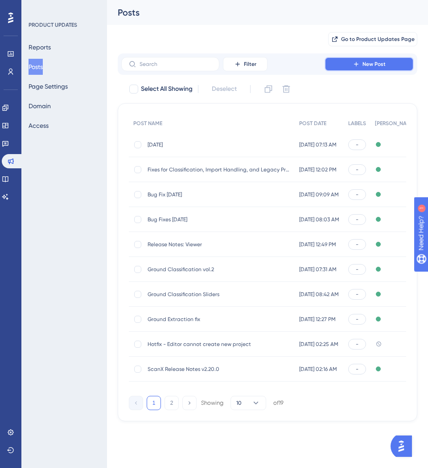
click at [373, 64] on span "New Post" at bounding box center [373, 64] width 23 height 7
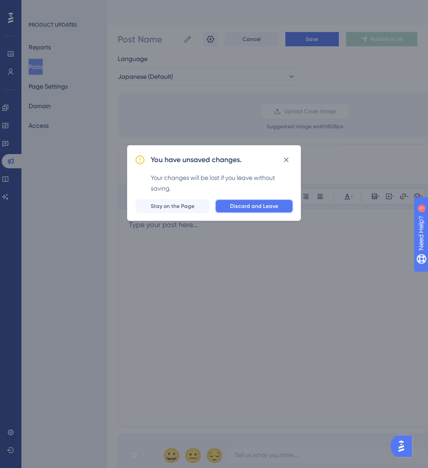
click at [257, 211] on button "Discard and Leave" at bounding box center [254, 206] width 78 height 14
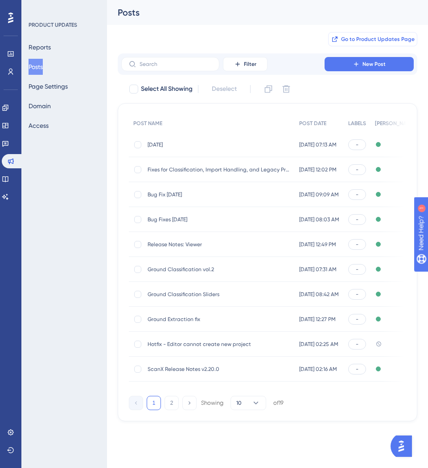
click at [389, 40] on span "Go to Product Updates Page" at bounding box center [378, 39] width 74 height 7
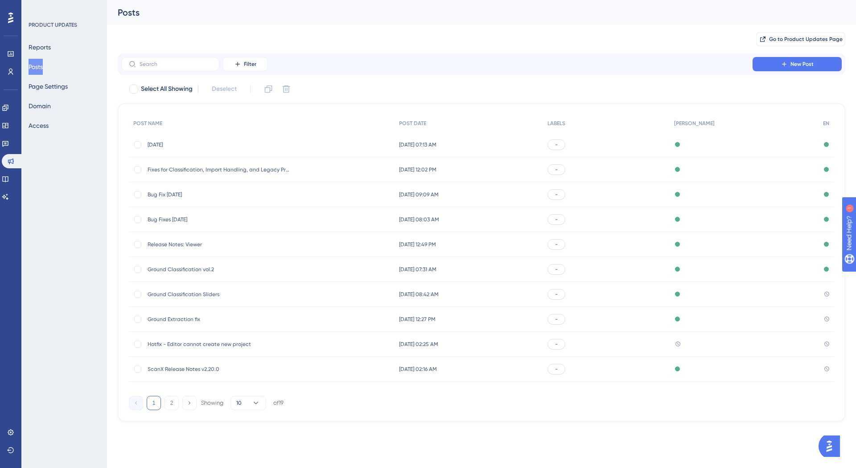
click at [251, 143] on span "[DATE]" at bounding box center [218, 144] width 143 height 7
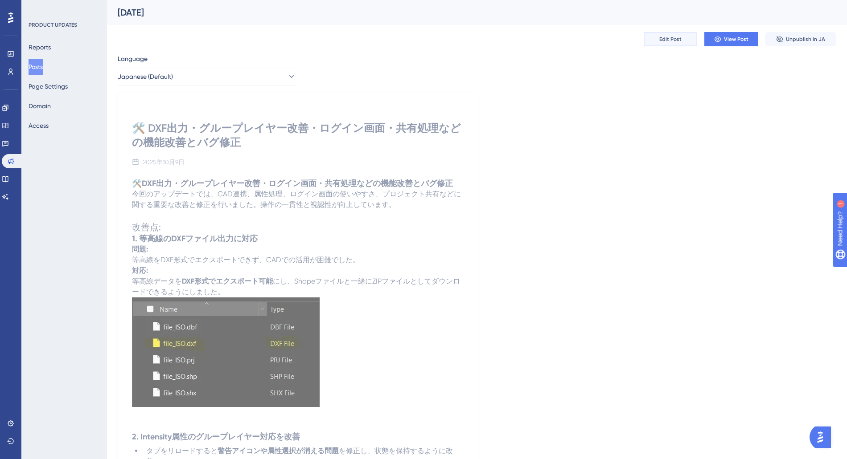
click at [418, 35] on button "Edit Post" at bounding box center [669, 39] width 53 height 14
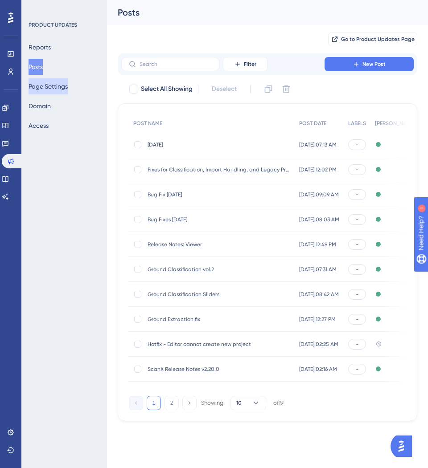
click at [59, 82] on button "Page Settings" at bounding box center [48, 86] width 39 height 16
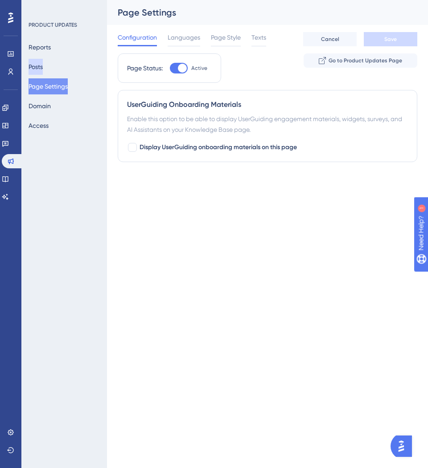
click at [43, 63] on button "Posts" at bounding box center [36, 67] width 14 height 16
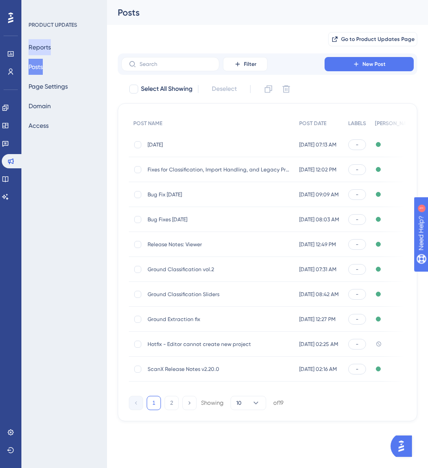
click at [45, 51] on button "Reports" at bounding box center [40, 47] width 22 height 16
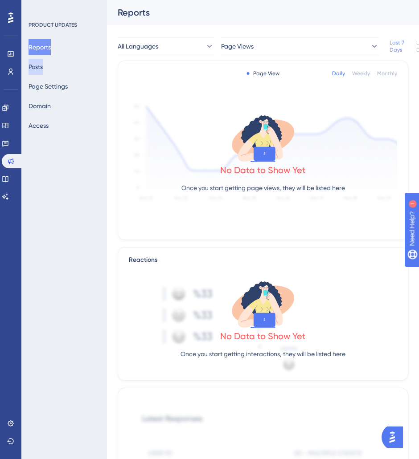
click at [41, 74] on button "Posts" at bounding box center [36, 67] width 14 height 16
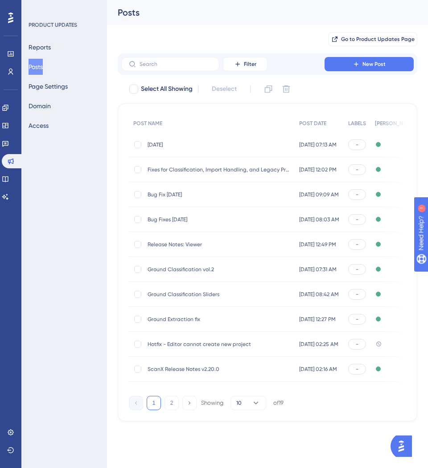
click at [151, 142] on span "[DATE]" at bounding box center [218, 144] width 143 height 7
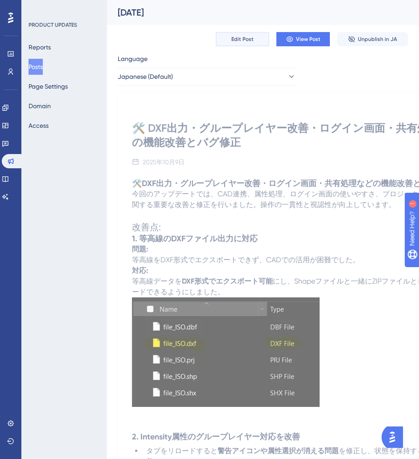
click at [247, 40] on span "Edit Post" at bounding box center [242, 39] width 22 height 7
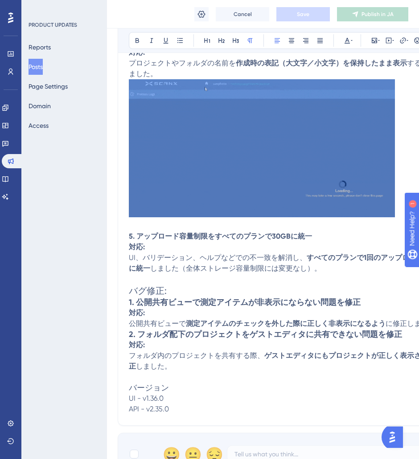
scroll to position [936, 0]
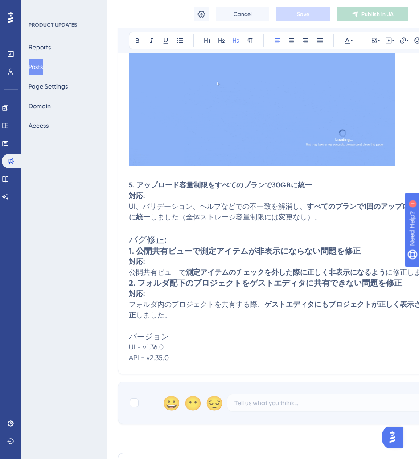
click at [324, 216] on p "UI、バリデーション、ヘルプなどでの不一致を解消し、 すべてのプランで1回のアップロード制限を30GBに統一 しました（全体ストレージ容量制限には変更なし）。" at bounding box center [298, 211] width 338 height 21
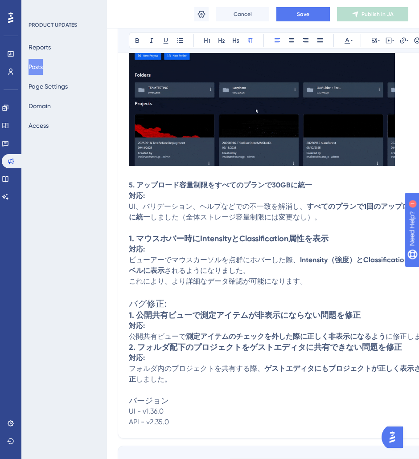
click at [129, 235] on strong "1. マウスホバー時にIntensityとClassification属性を表示" at bounding box center [229, 239] width 200 height 10
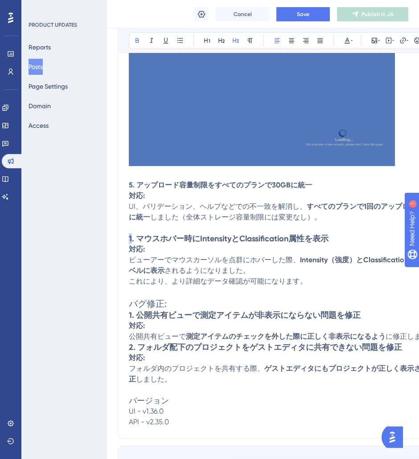
click at [129, 235] on strong "1. マウスホバー時にIntensityとClassification属性を表示" at bounding box center [229, 239] width 200 height 10
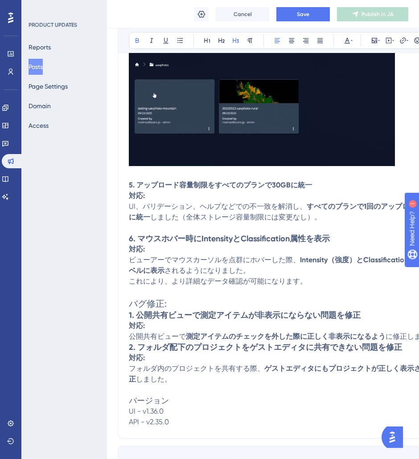
click at [161, 184] on strong "5. アップロード容量制限をすべてのプランで30GBに統一" at bounding box center [220, 185] width 183 height 8
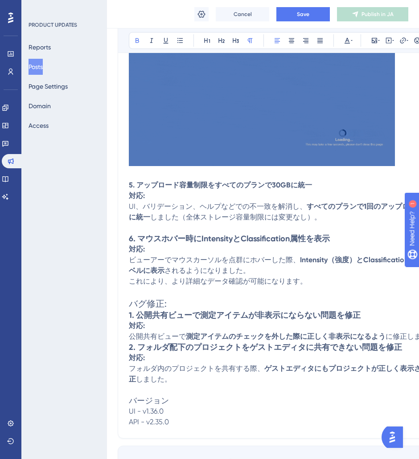
click at [135, 195] on strong "対応:" at bounding box center [137, 196] width 16 height 8
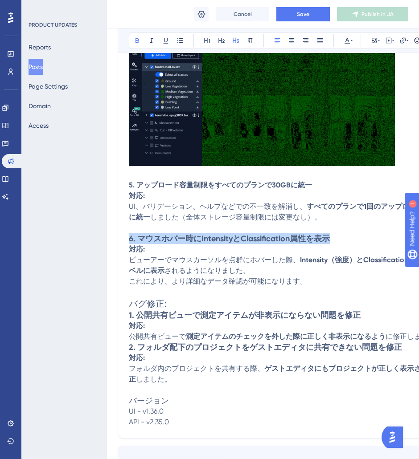
drag, startPoint x: 129, startPoint y: 236, endPoint x: 335, endPoint y: 234, distance: 205.4
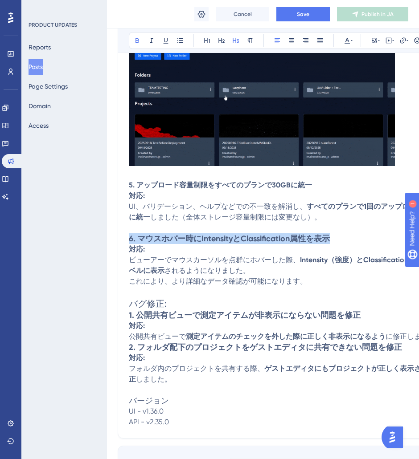
click at [335, 234] on h3 "6. マウスホバー時にIntensityとClassification属性を表示" at bounding box center [298, 239] width 338 height 11
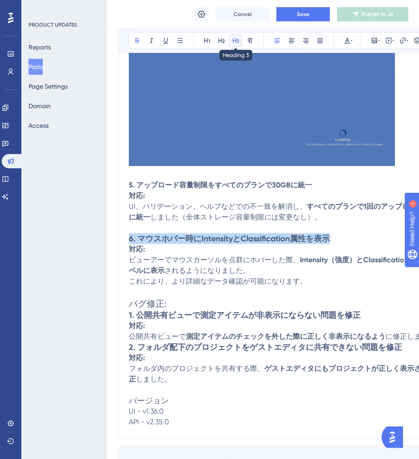
click at [239, 41] on button at bounding box center [235, 40] width 12 height 12
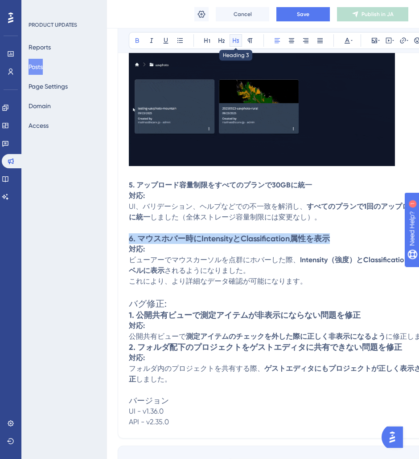
click at [233, 40] on icon at bounding box center [236, 40] width 6 height 5
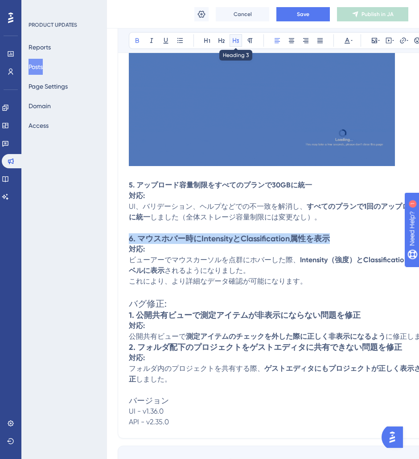
click at [233, 40] on icon at bounding box center [236, 40] width 6 height 5
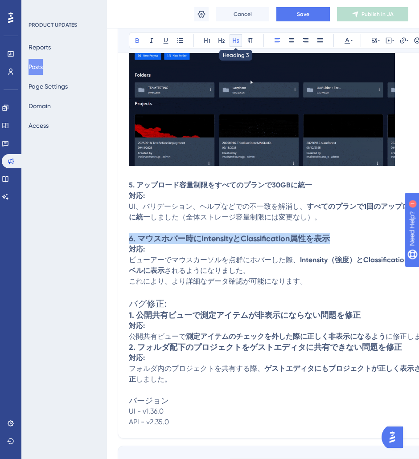
click at [233, 40] on icon at bounding box center [236, 40] width 6 height 5
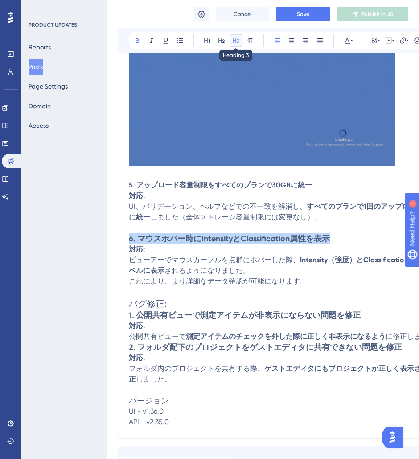
click at [233, 43] on icon at bounding box center [235, 40] width 7 height 7
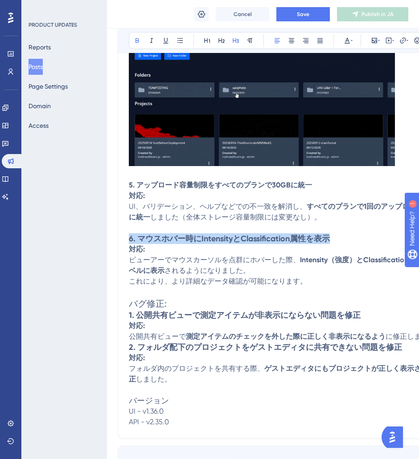
click at [333, 242] on h3 "6. マウスホバー時にIntensityとClassification属性を表示" at bounding box center [298, 239] width 338 height 11
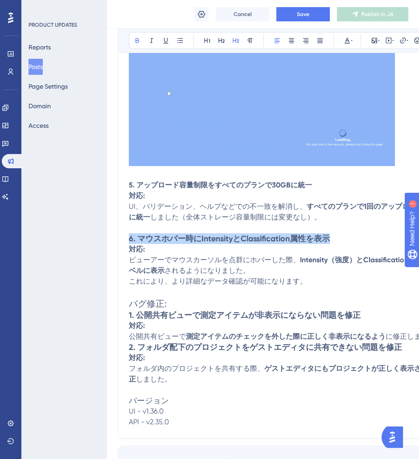
drag, startPoint x: 338, startPoint y: 236, endPoint x: 128, endPoint y: 239, distance: 209.9
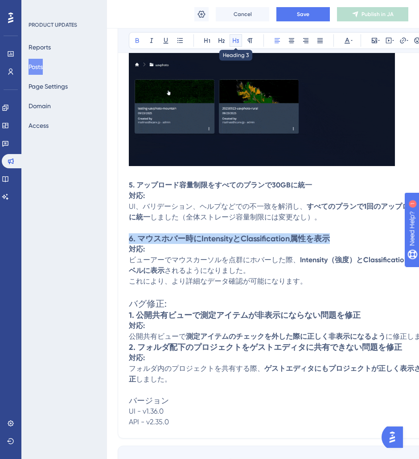
click at [236, 41] on icon at bounding box center [235, 40] width 7 height 7
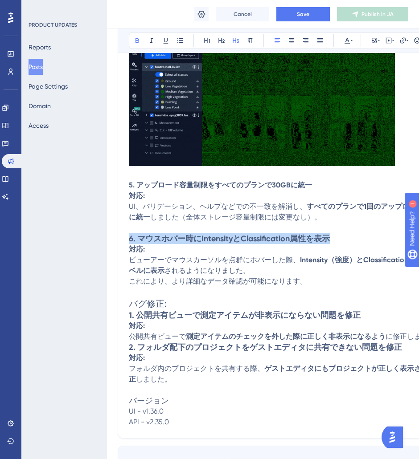
click at [327, 240] on strong "6. マウスホバー時にIntensityとClassification属性を表示" at bounding box center [229, 239] width 201 height 10
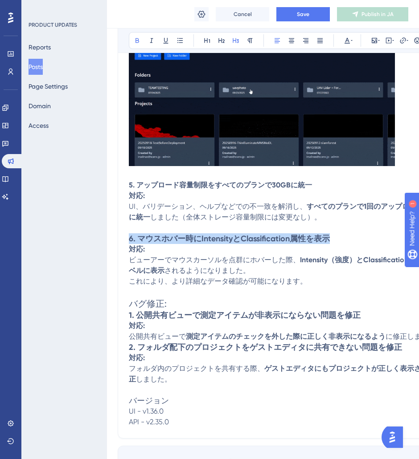
drag, startPoint x: 335, startPoint y: 234, endPoint x: 127, endPoint y: 238, distance: 207.7
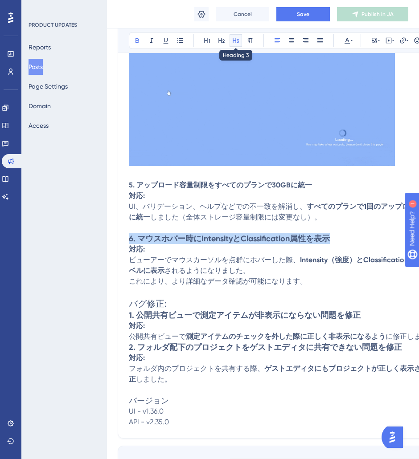
click at [232, 38] on icon at bounding box center [235, 40] width 7 height 7
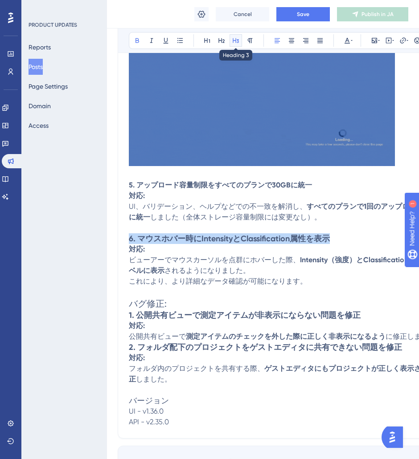
click at [232, 38] on icon at bounding box center [235, 40] width 7 height 7
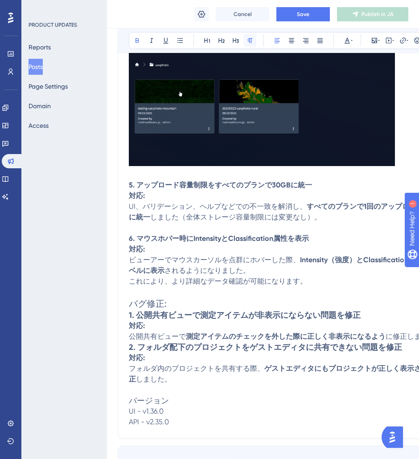
click at [251, 42] on icon at bounding box center [249, 40] width 7 height 7
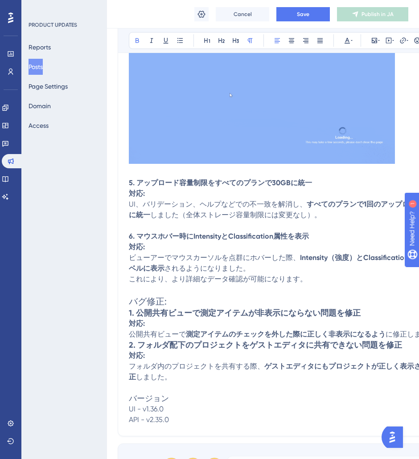
scroll to position [938, 0]
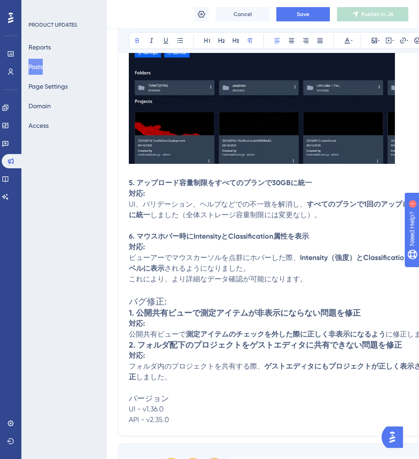
click at [184, 377] on p "フォルダ内のプロジェクトを共有する際、 ゲストエディタにもプロジェクトが正しく表示されるように修正 しました。" at bounding box center [298, 371] width 338 height 21
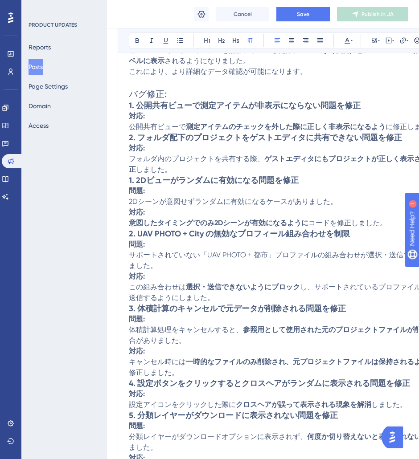
scroll to position [1146, 0]
click at [171, 136] on strong "2. フォルダ配下のプロジェクトをゲストエディタに共有できない問題を修正" at bounding box center [265, 138] width 273 height 10
click at [252, 40] on icon at bounding box center [249, 40] width 7 height 7
click at [187, 103] on strong "1. 公開共有ビューで測定アイテムが非表示にならない問題を修正" at bounding box center [245, 106] width 232 height 10
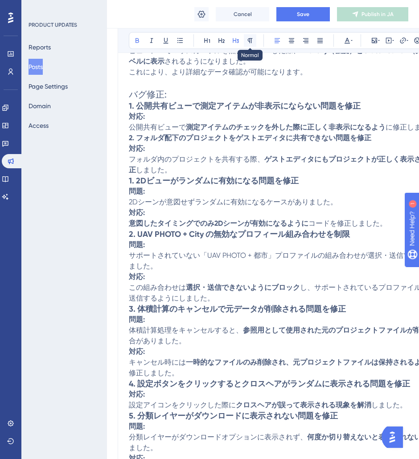
click at [250, 41] on icon at bounding box center [249, 40] width 7 height 7
click at [164, 181] on strong "1. 2Dビューがランダムに有効になる問題を修正" at bounding box center [214, 181] width 170 height 10
click at [251, 40] on icon at bounding box center [250, 40] width 5 height 5
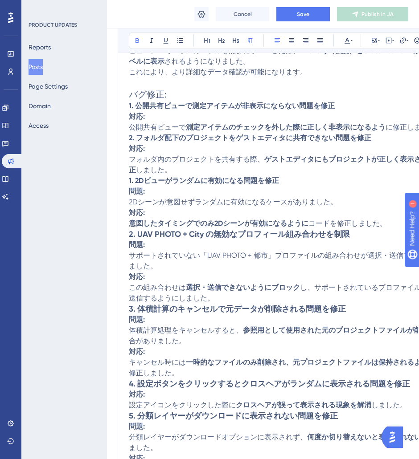
click at [135, 180] on strong "1. 2Dビューがランダムに有効になる問題を修正" at bounding box center [204, 180] width 150 height 8
click at [131, 180] on strong "1. 2Dビューがランダムに有効になる問題を修正" at bounding box center [204, 180] width 150 height 8
click at [153, 233] on strong "2. UAV PHOTO + City の無効なプロフィール組み合わせを制限" at bounding box center [239, 234] width 221 height 10
click at [247, 39] on icon at bounding box center [249, 40] width 7 height 7
click at [131, 234] on strong "2. UAV PHOTO + City の無効なプロフィール組み合わせを制限" at bounding box center [227, 234] width 197 height 8
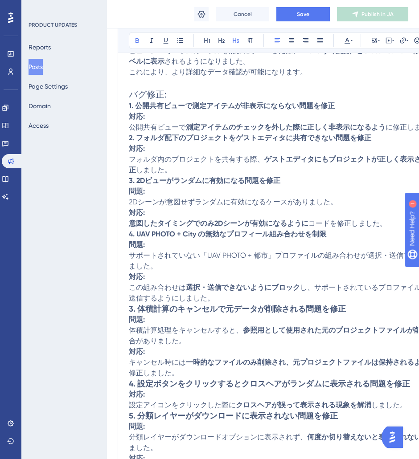
click at [132, 307] on strong "3. 体積計算のキャンセルで元データが削除される問題を修正" at bounding box center [237, 309] width 217 height 10
click at [249, 35] on button at bounding box center [250, 40] width 12 height 12
click at [131, 381] on strong "4. 設定ボタンをクリックするとクロスヘアがランダムに表示される問題を修正" at bounding box center [269, 384] width 281 height 10
click at [251, 40] on icon at bounding box center [249, 40] width 7 height 7
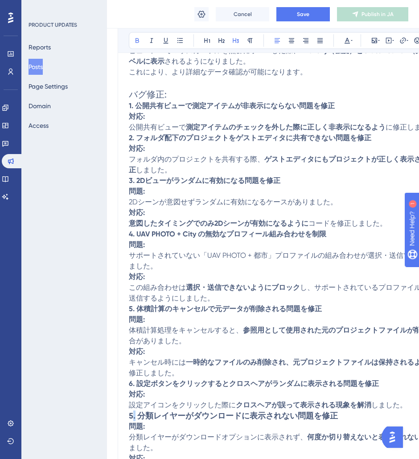
click at [131, 411] on strong "5. 分類レイヤーがダウンロードに表示されない問題を修正" at bounding box center [233, 416] width 209 height 10
click at [253, 43] on icon at bounding box center [249, 40] width 7 height 7
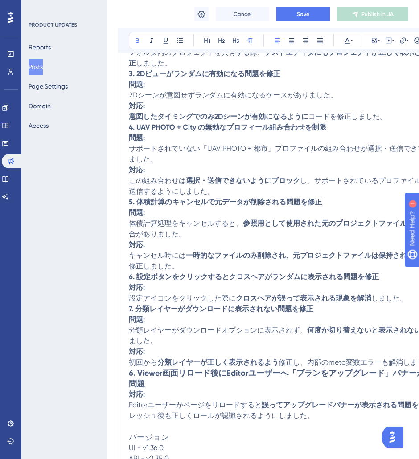
scroll to position [1266, 0]
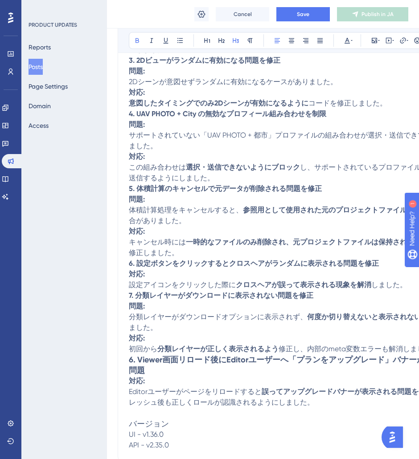
click at [145, 357] on strong "6. Viewer画面リロード後にEditorユーザーへ「プランをアップグレード」バナーが表示される問題" at bounding box center [297, 365] width 336 height 20
click at [131, 356] on strong "6. Viewer画面リロード後にEditorユーザーへ「プランをアップグレード」バナーが表示される問題" at bounding box center [297, 365] width 336 height 20
click at [247, 45] on button at bounding box center [250, 40] width 12 height 12
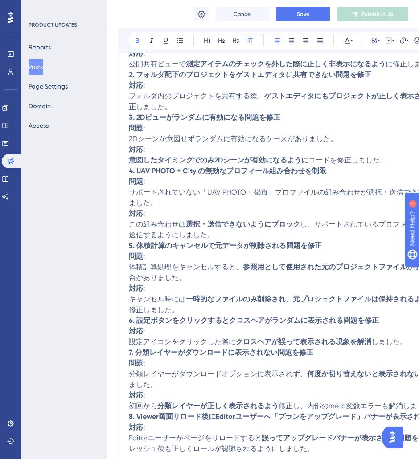
scroll to position [1139, 0]
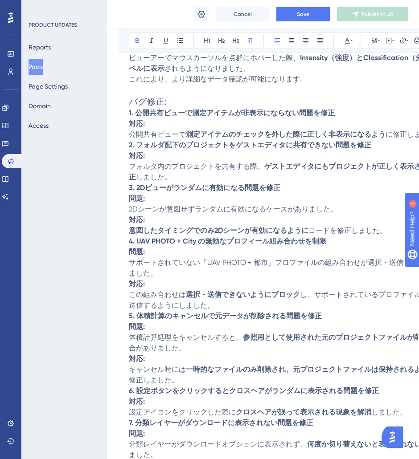
click at [131, 143] on strong "2. フォルダ配下のプロジェクトをゲストエディタに共有できない問題を修正" at bounding box center [250, 145] width 242 height 8
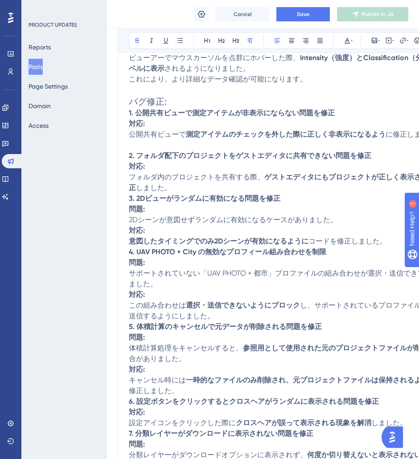
click at [138, 109] on strong "1. 公開共有ビューで測定アイテムが非表示にならない問題を修正" at bounding box center [232, 113] width 206 height 8
click at [130, 196] on strong "3. 2Dビューがランダムに有効になる問題を修正" at bounding box center [205, 198] width 152 height 8
click at [130, 200] on strong "3. 2Dビューがランダムに有効になる問題を修正" at bounding box center [205, 198] width 152 height 8
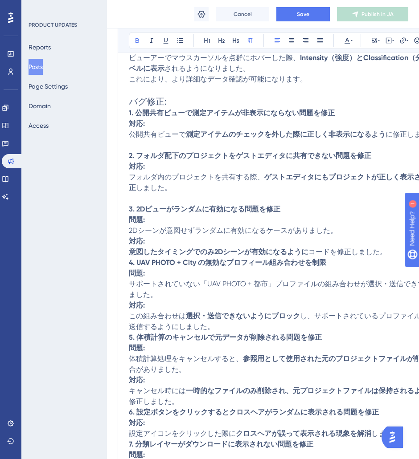
click at [129, 261] on strong "4. UAV PHOTO + City の無効なプロフィール組み合わせを制限" at bounding box center [227, 262] width 197 height 8
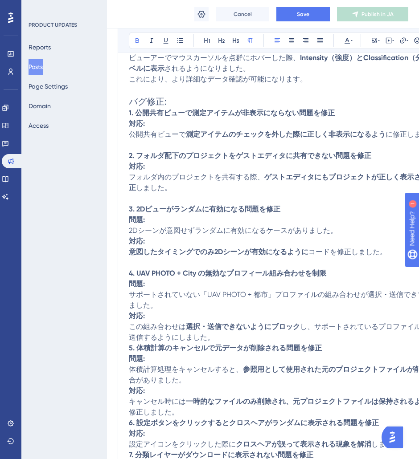
click at [130, 347] on strong "5. 体積計算のキャンセルで元データが削除される問題を修正" at bounding box center [225, 348] width 193 height 8
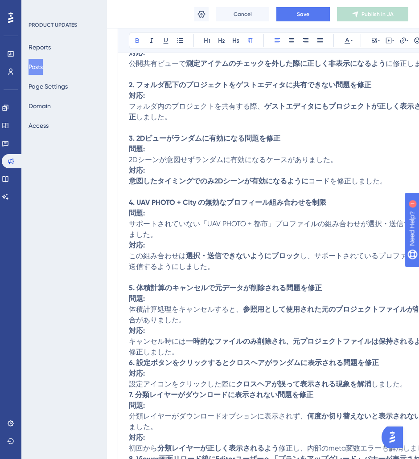
scroll to position [1226, 0]
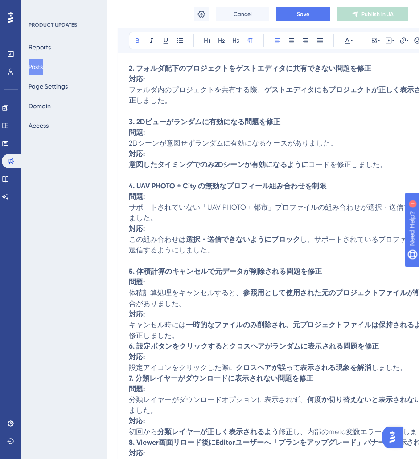
click at [129, 347] on strong "6. 設定ボタンをクリックするとクロスヘアがランダムに表示される問題を修正" at bounding box center [254, 346] width 250 height 8
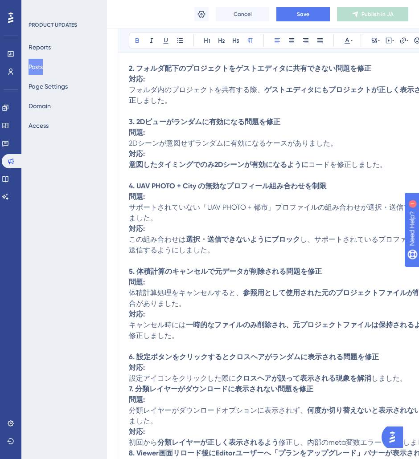
click at [129, 387] on strong "7. 分類レイヤーがダウンロードに表示されない問題を修正" at bounding box center [221, 389] width 184 height 8
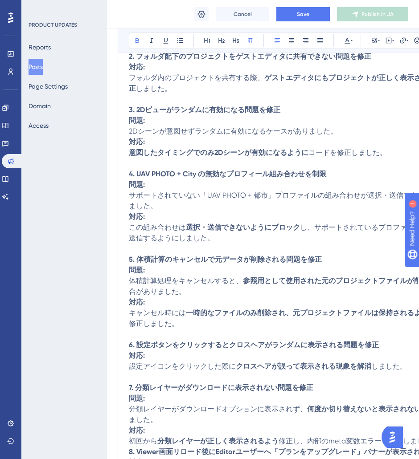
scroll to position [1254, 0]
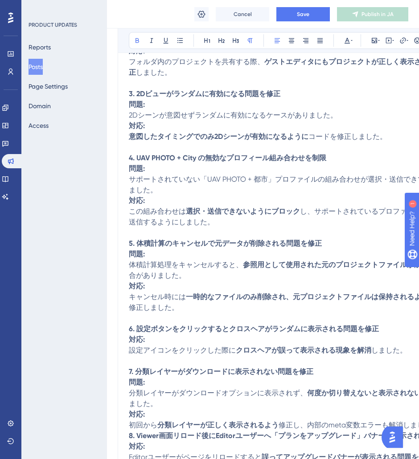
click at [129, 435] on strong "8. Viewer画面リロード後にEditorユーザーへ「プランをアップグレード」バナーが表示される問題" at bounding box center [285, 436] width 313 height 8
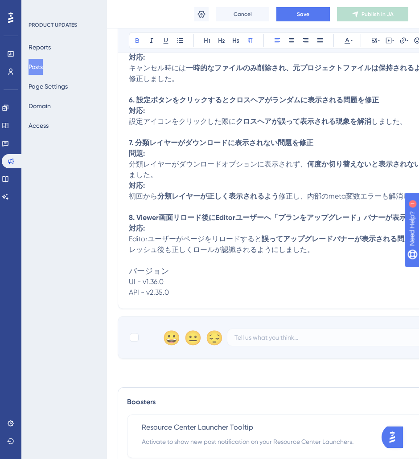
scroll to position [1483, 0]
click at [296, 16] on button "Save" at bounding box center [302, 14] width 53 height 14
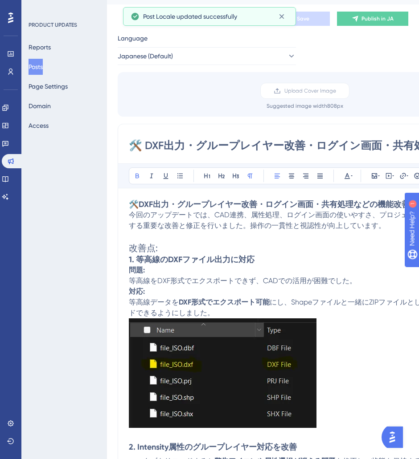
scroll to position [0, 0]
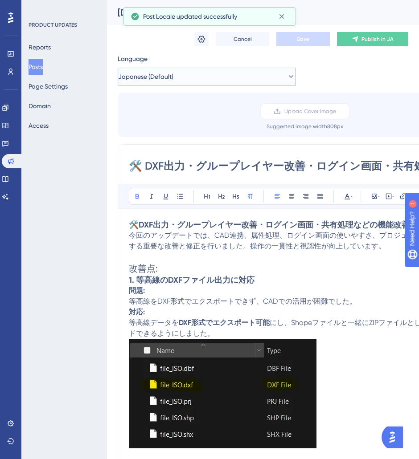
click at [164, 79] on span "Japanese (Default)" at bounding box center [145, 76] width 55 height 11
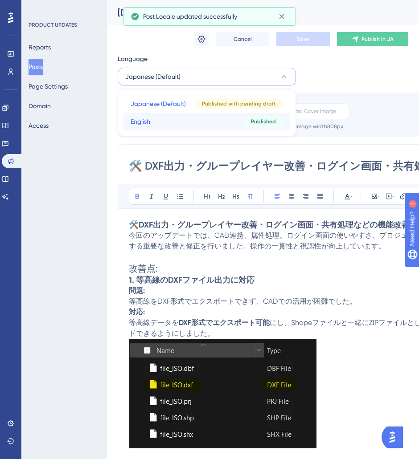
click at [150, 122] on span "English" at bounding box center [141, 121] width 20 height 11
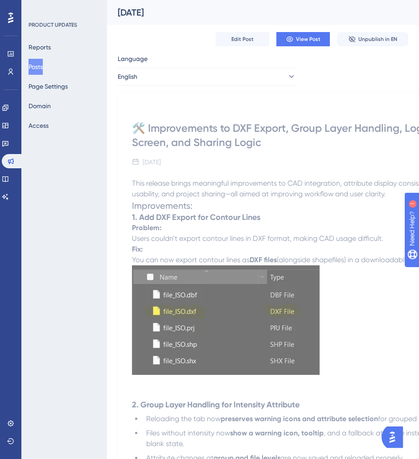
click at [235, 30] on div "Edit Post View Post Unpublish in EN" at bounding box center [263, 39] width 291 height 29
click at [241, 42] on span "Edit Post" at bounding box center [242, 39] width 22 height 7
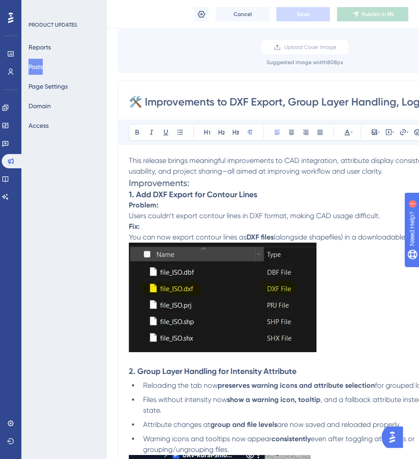
scroll to position [42, 0]
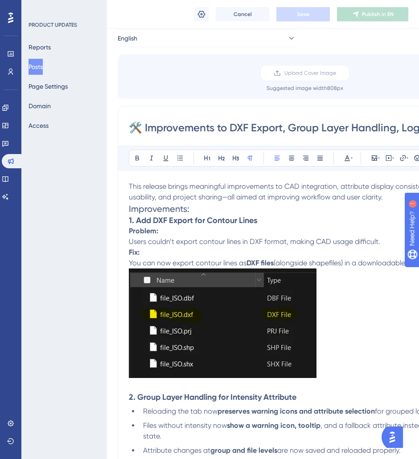
click at [209, 225] on h3 "1. Add DXF Export for Contour Lines" at bounding box center [298, 220] width 338 height 11
click at [130, 207] on span "Improvements:" at bounding box center [159, 209] width 61 height 11
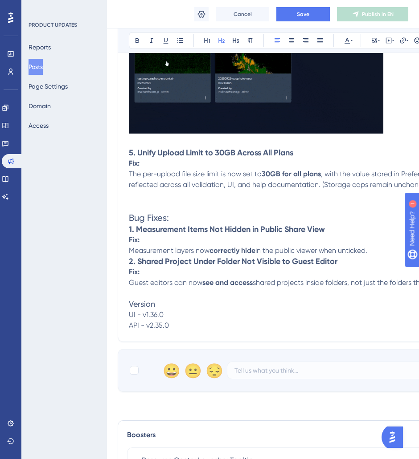
scroll to position [901, 0]
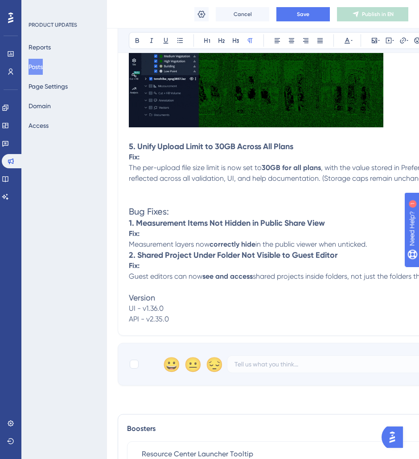
click at [195, 195] on p at bounding box center [298, 200] width 338 height 11
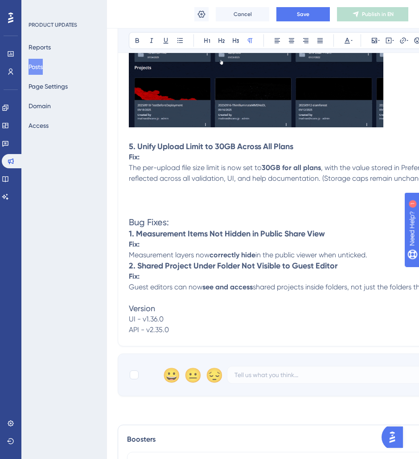
paste div
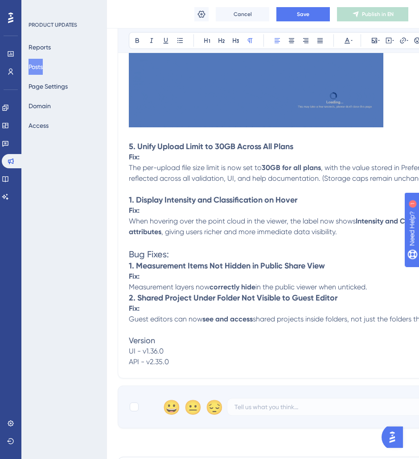
click at [131, 198] on strong "1. Display Intensity and Classification on Hover" at bounding box center [213, 200] width 168 height 10
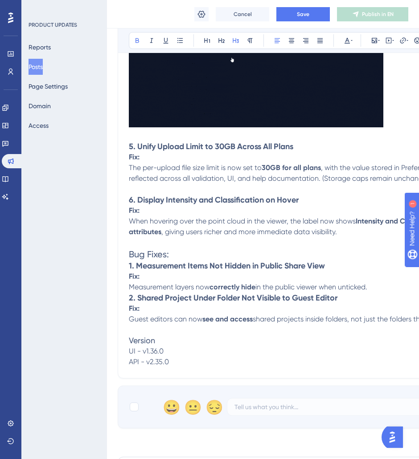
click at [197, 145] on strong "5. Unify Upload Limit to 30GB Across All Plans" at bounding box center [211, 147] width 164 height 10
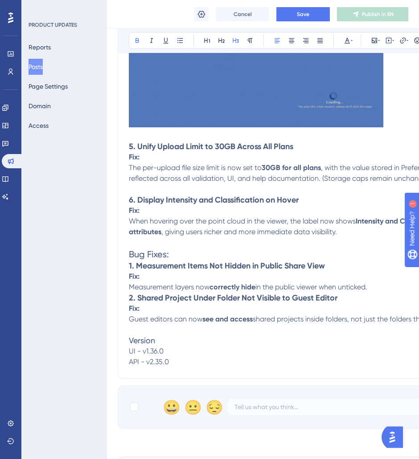
click at [203, 197] on strong "6. Display Intensity and Classification on Hover" at bounding box center [214, 200] width 170 height 10
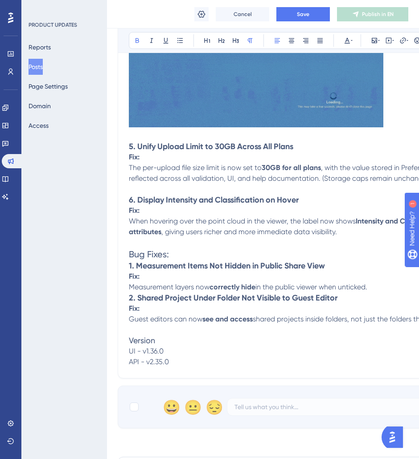
click at [144, 272] on p "Fix:" at bounding box center [298, 276] width 338 height 11
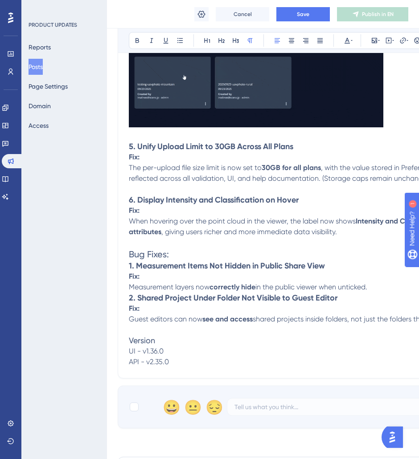
click at [403, 284] on p "Measurement layers now correctly hide in the public viewer when unticked." at bounding box center [298, 287] width 338 height 11
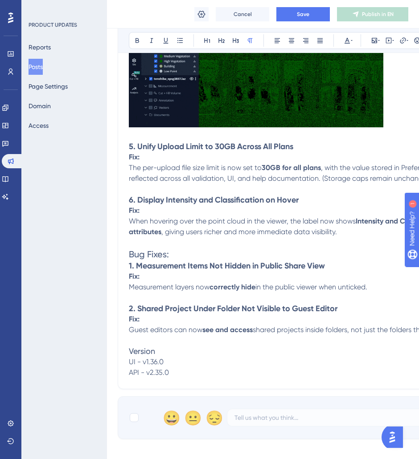
click at [306, 328] on span "shared projects inside folders, not just the folders themselves." at bounding box center [352, 330] width 198 height 8
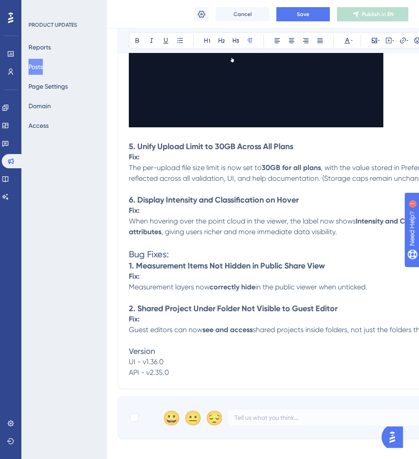
click at [138, 340] on p at bounding box center [298, 341] width 338 height 11
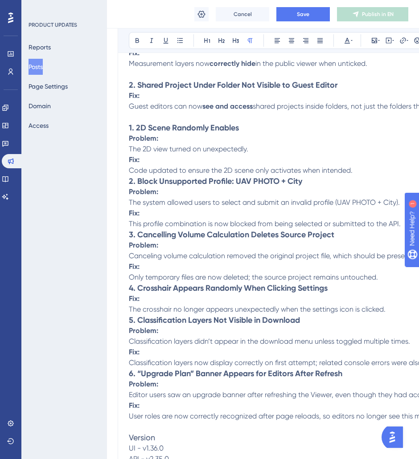
scroll to position [1139, 0]
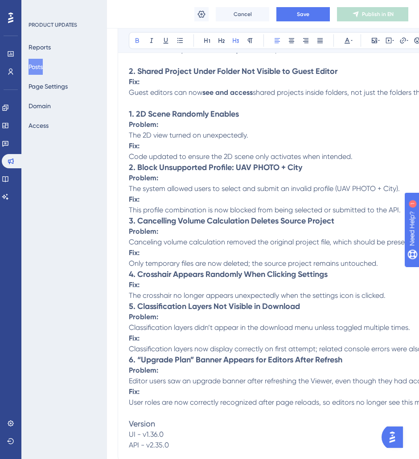
click at [133, 112] on strong "1. 2D Scene Randomly Enables" at bounding box center [184, 114] width 110 height 10
click at [132, 164] on strong "2. Block Unsupported Profile: UAV PHOTO + City" at bounding box center [215, 168] width 173 height 10
click at [131, 216] on strong "3. Cancelling Volume Calculation Deletes Source Project" at bounding box center [231, 221] width 205 height 10
click at [133, 271] on strong "4. Crosshair Appears Randomly When Clicking Settings" at bounding box center [228, 275] width 199 height 10
click at [131, 306] on strong "5. Classification Layers Not Visible in Download" at bounding box center [214, 307] width 171 height 10
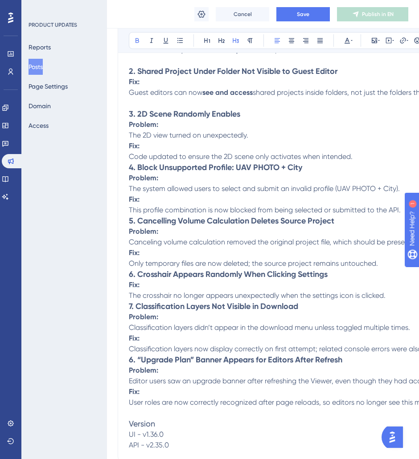
click at [131, 363] on strong "6. “Upgrade Plan” Banner Appears for Editors After Refresh" at bounding box center [235, 360] width 213 height 10
click at [131, 360] on strong "8. “Upgrade Plan” Banner Appears for Editors After Refresh" at bounding box center [235, 360] width 213 height 10
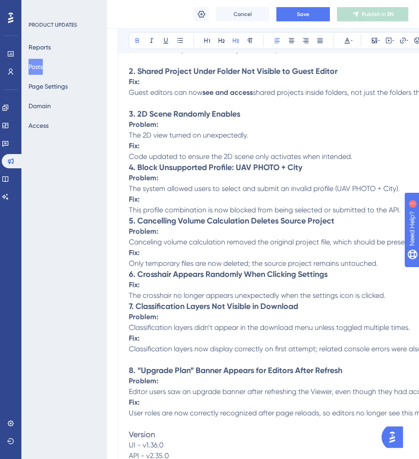
click at [129, 305] on strong "7. Classification Layers Not Visible in Download" at bounding box center [213, 307] width 169 height 10
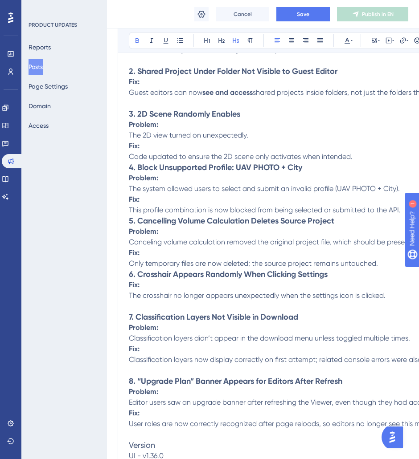
click at [132, 271] on strong "6. Crosshair Appears Randomly When Clicking Settings" at bounding box center [228, 275] width 199 height 10
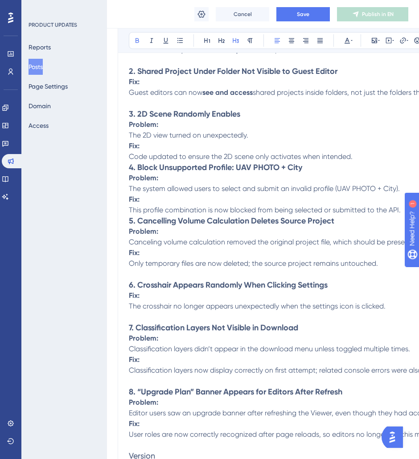
click at [130, 217] on strong "5. Cancelling Volume Calculation Deletes Source Project" at bounding box center [231, 221] width 205 height 10
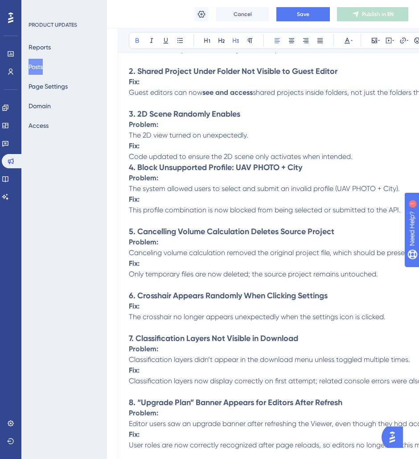
click at [131, 167] on strong "4. Block Unsupported Profile: UAV PHOTO + City" at bounding box center [215, 168] width 173 height 10
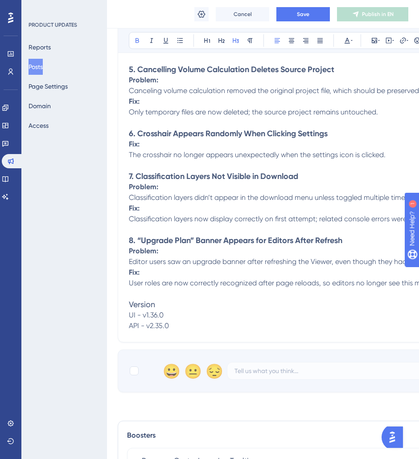
scroll to position [1286, 0]
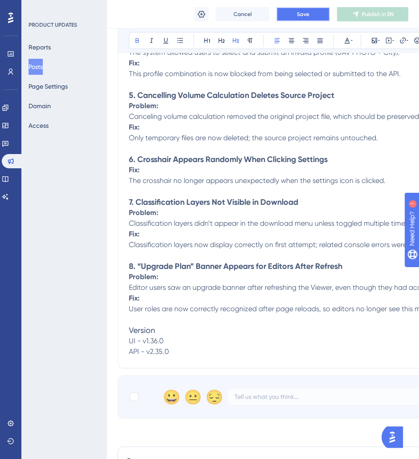
click at [308, 13] on span "Save" at bounding box center [303, 14] width 12 height 7
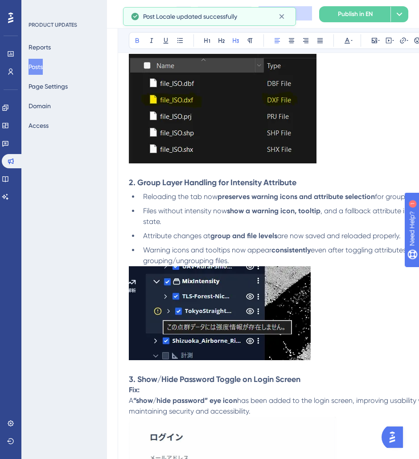
scroll to position [0, 0]
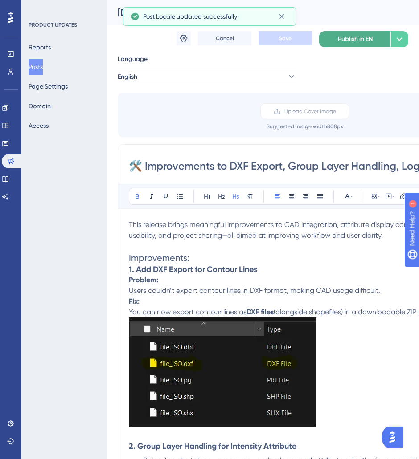
click at [347, 46] on button "Publish in EN" at bounding box center [354, 39] width 71 height 16
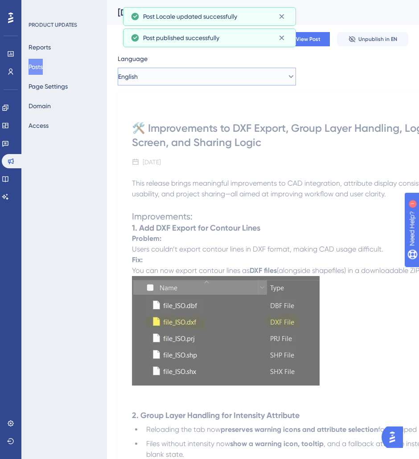
click at [138, 76] on span "English" at bounding box center [128, 76] width 20 height 11
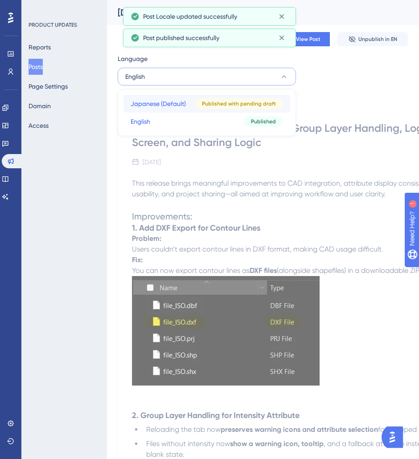
click at [160, 107] on span "Japanese (Default)" at bounding box center [158, 103] width 55 height 11
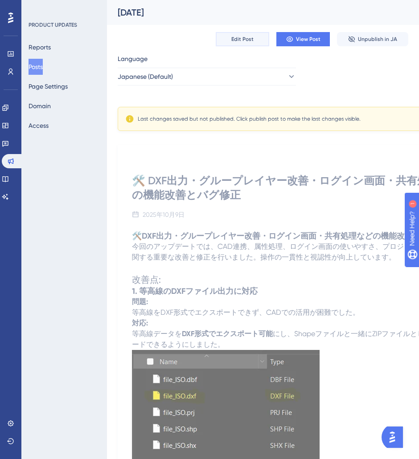
click at [244, 41] on span "Edit Post" at bounding box center [242, 39] width 22 height 7
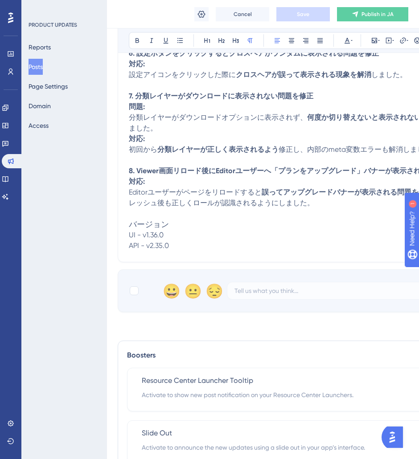
scroll to position [1456, 0]
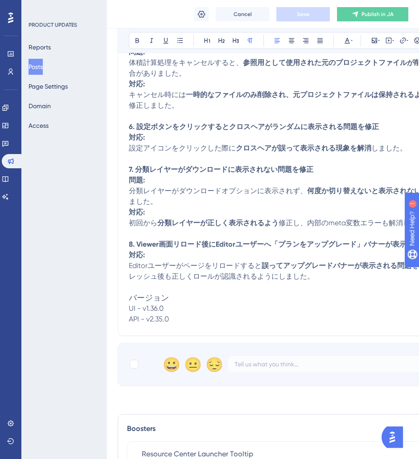
click at [165, 243] on strong "8. Viewer画面リロード後にEditorユーザーへ「プランをアップグレード」バナーが表示される問題" at bounding box center [285, 244] width 313 height 8
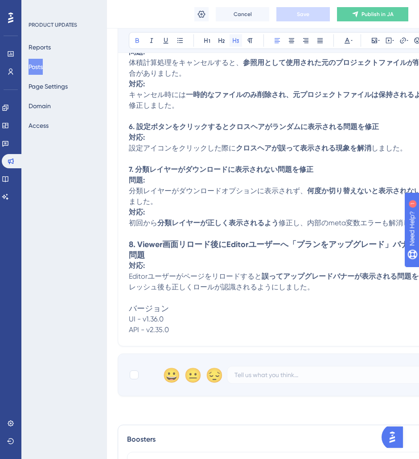
click at [238, 39] on icon at bounding box center [235, 40] width 7 height 7
click at [186, 167] on strong "7. 分類レイヤーがダウンロードに表示されない問題を修正" at bounding box center [221, 169] width 184 height 8
click at [237, 41] on icon at bounding box center [235, 40] width 7 height 7
click at [190, 130] on p "6. 設定ボタンをクリックするとクロスヘアがランダムに表示される問題を修正" at bounding box center [298, 127] width 338 height 11
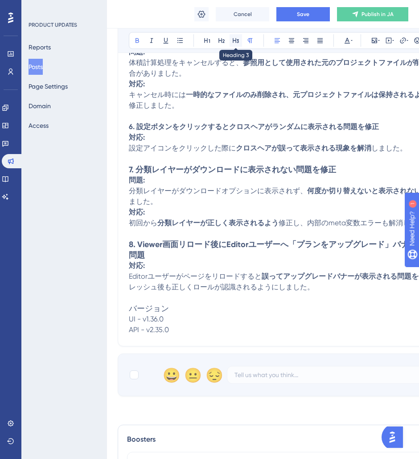
click at [234, 41] on icon at bounding box center [235, 40] width 7 height 7
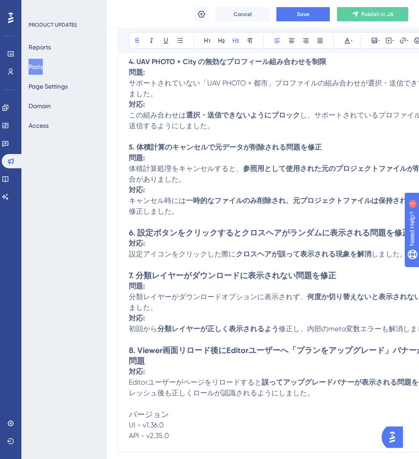
scroll to position [1350, 0]
click at [168, 145] on strong "5. 体積計算のキャンセルで元データが削除される問題を修正" at bounding box center [225, 147] width 193 height 8
click at [237, 39] on icon at bounding box center [236, 40] width 6 height 5
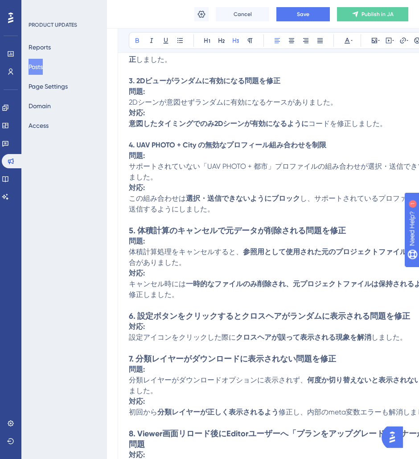
scroll to position [1266, 0]
click at [157, 143] on strong "4. UAV PHOTO + City の無効なプロフィール組み合わせを制限" at bounding box center [227, 145] width 197 height 8
click at [248, 40] on icon at bounding box center [249, 40] width 7 height 7
click at [242, 41] on button at bounding box center [235, 40] width 12 height 12
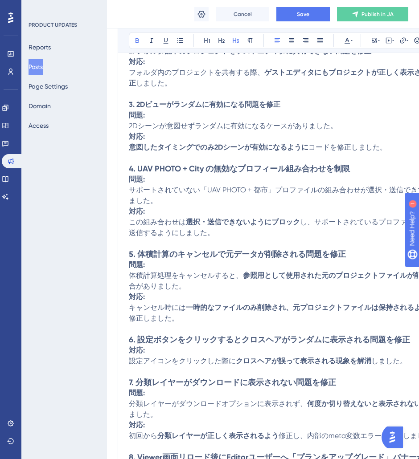
scroll to position [1243, 0]
click at [176, 107] on p "3. 2Dビューがランダムに有効になる問題を修正" at bounding box center [298, 104] width 338 height 11
click at [237, 36] on button at bounding box center [235, 40] width 12 height 12
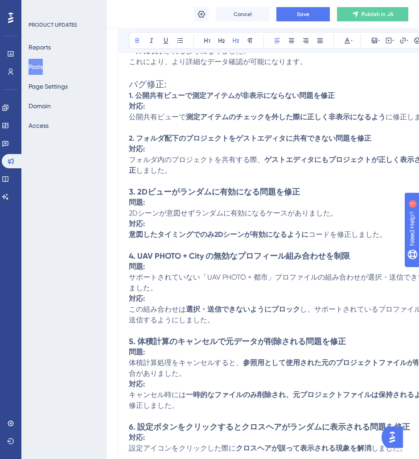
scroll to position [1154, 0]
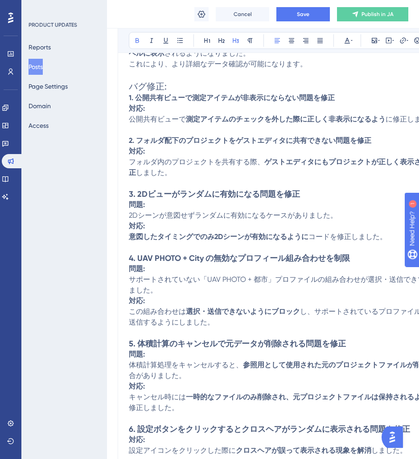
click at [157, 98] on strong "1. 公開共有ビューで測定アイテムが非表示にならない問題を修正" at bounding box center [232, 98] width 206 height 8
click at [238, 37] on icon at bounding box center [235, 40] width 7 height 7
click at [174, 140] on strong "2. フォルダ配下のプロジェクトをゲストエディタに共有できない問題を修正" at bounding box center [250, 140] width 242 height 8
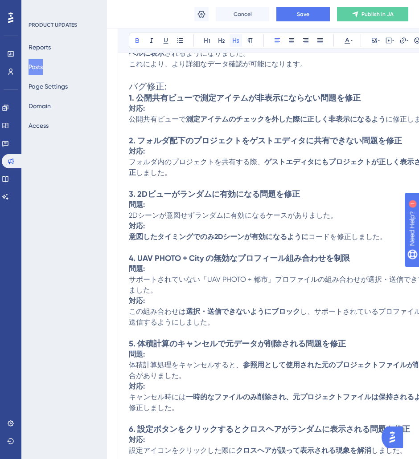
click at [238, 41] on icon at bounding box center [236, 40] width 6 height 5
click at [146, 86] on span "バグ修正:" at bounding box center [148, 86] width 38 height 11
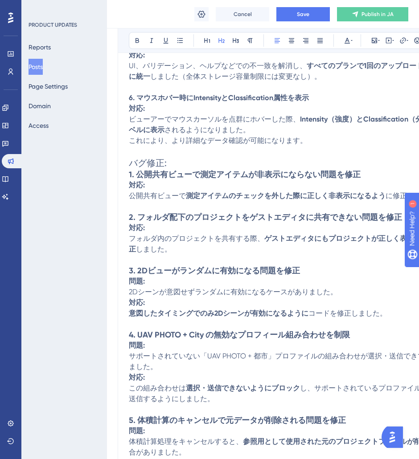
scroll to position [1063, 0]
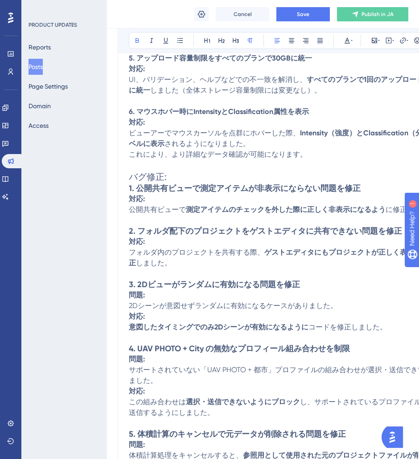
click at [193, 115] on strong "6. マウスホバー時にIntensityとClassification属性を表示" at bounding box center [219, 111] width 180 height 8
click at [233, 42] on icon at bounding box center [235, 40] width 7 height 7
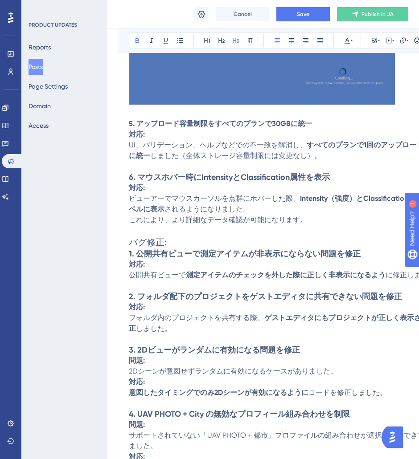
scroll to position [948, 0]
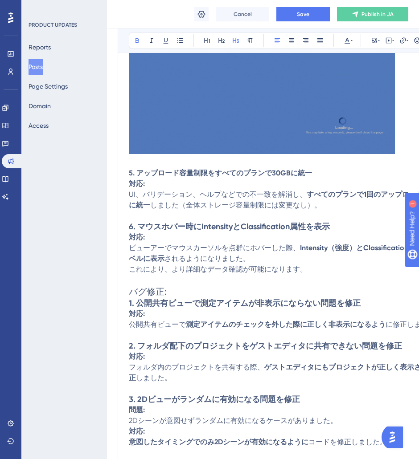
click at [167, 170] on strong "5. アップロード容量制限をすべてのプランで30GBに統一" at bounding box center [220, 173] width 183 height 8
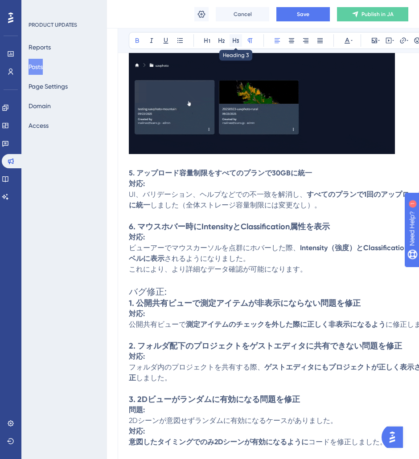
click at [235, 40] on icon at bounding box center [236, 40] width 6 height 5
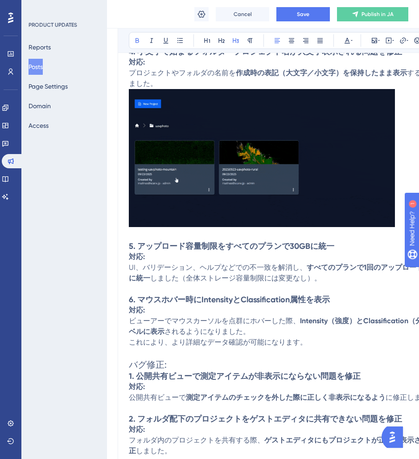
scroll to position [823, 0]
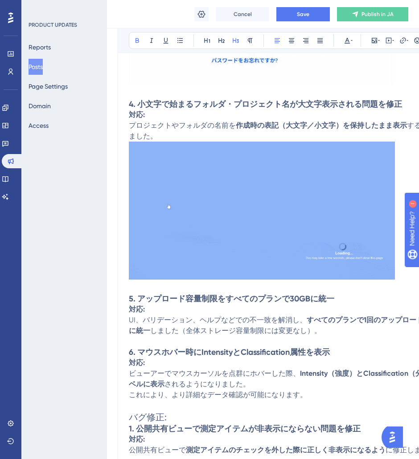
click at [212, 100] on strong "4. 小文字で始まるフォルダ・プロジェクト名が大文字表示される問題を修正" at bounding box center [265, 104] width 273 height 10
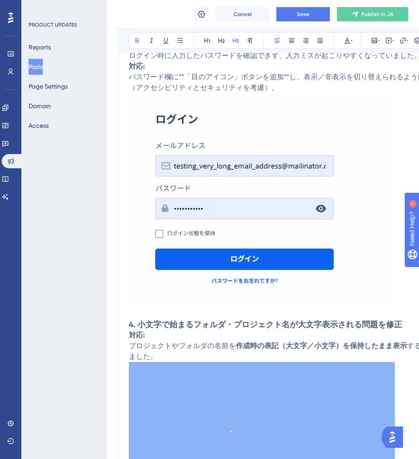
scroll to position [485, 0]
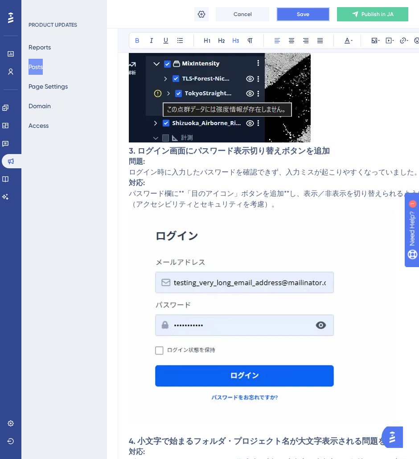
click at [313, 14] on button "Save" at bounding box center [302, 14] width 53 height 14
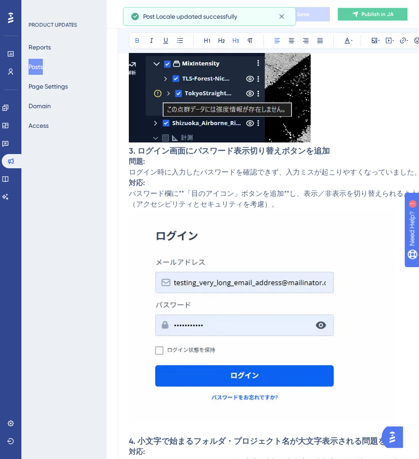
click at [392, 15] on span "Publish in JA" at bounding box center [377, 14] width 32 height 7
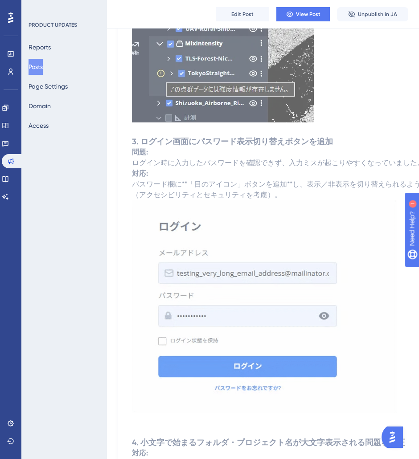
click at [41, 72] on button "Posts" at bounding box center [36, 67] width 14 height 16
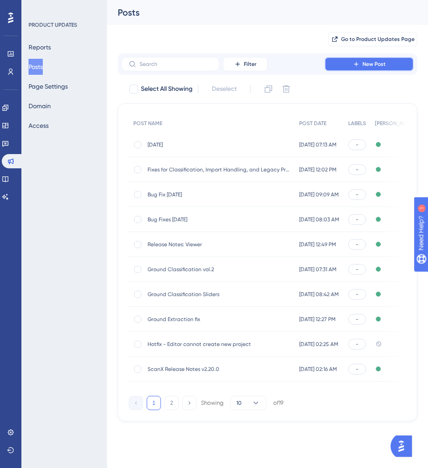
click at [340, 65] on button "New Post" at bounding box center [368, 64] width 89 height 14
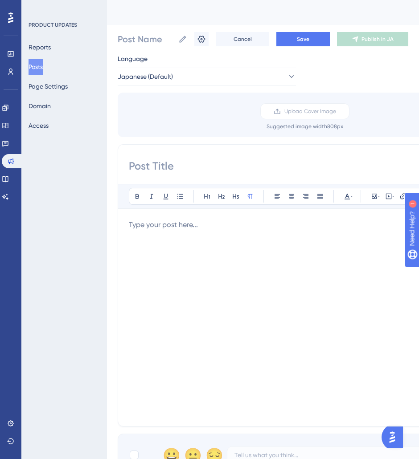
click at [137, 38] on input "Post Name" at bounding box center [146, 39] width 57 height 12
type input "10-9-25"
